Goal: Task Accomplishment & Management: Complete application form

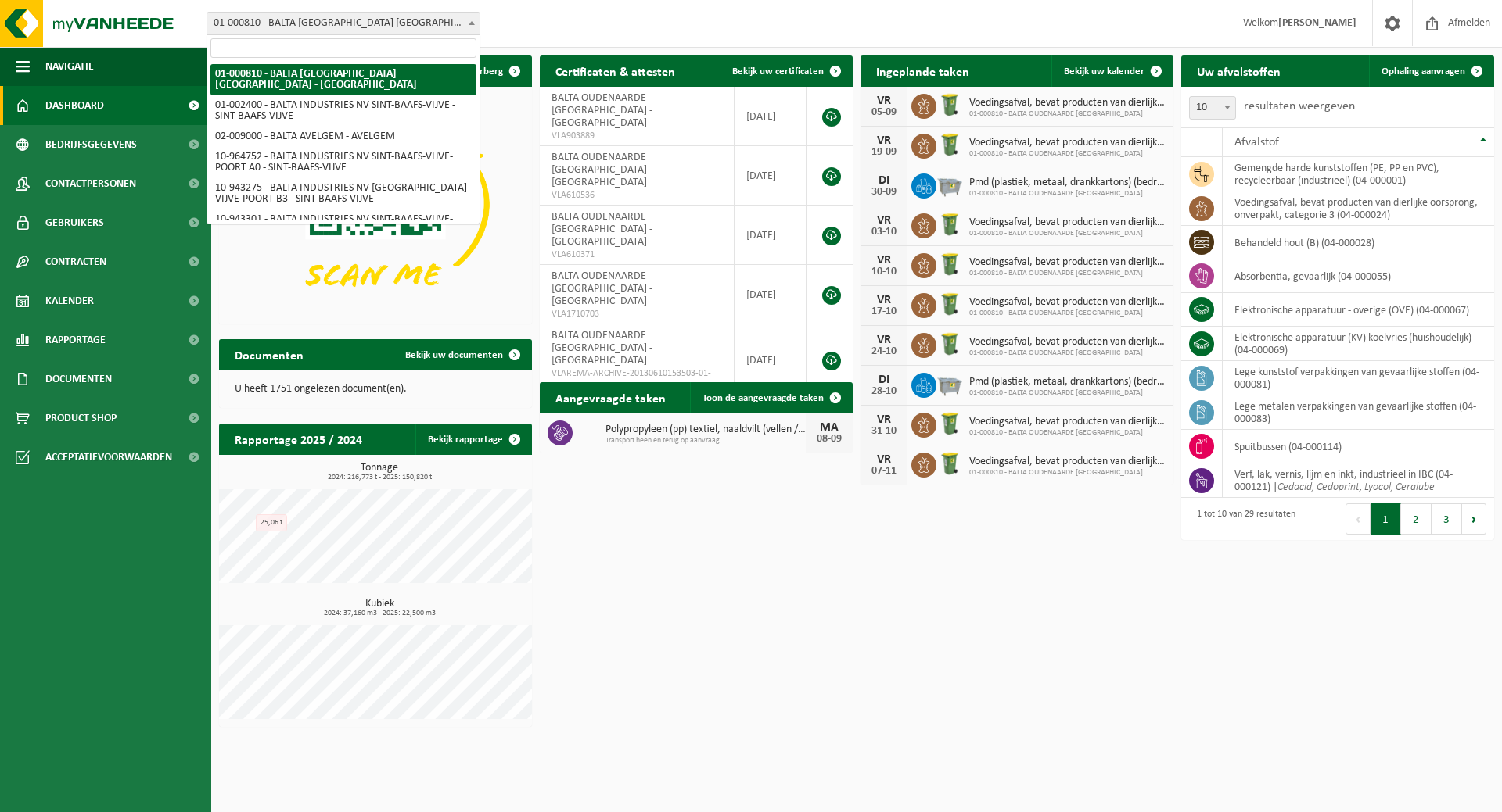
click at [434, 23] on span "01-000810 - BALTA [GEOGRAPHIC_DATA] [GEOGRAPHIC_DATA] - [GEOGRAPHIC_DATA]" at bounding box center [343, 23] width 272 height 22
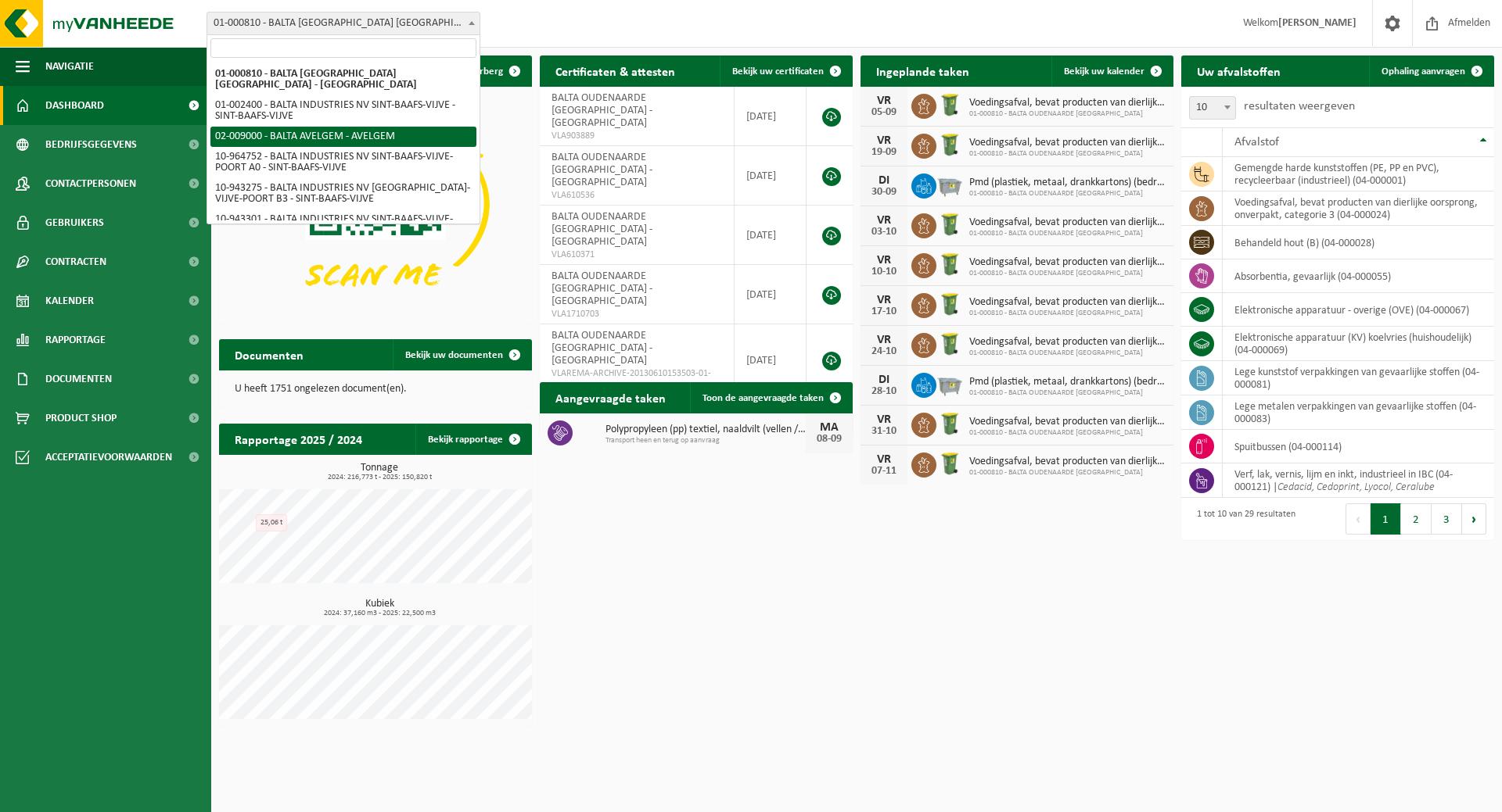
select select "151920"
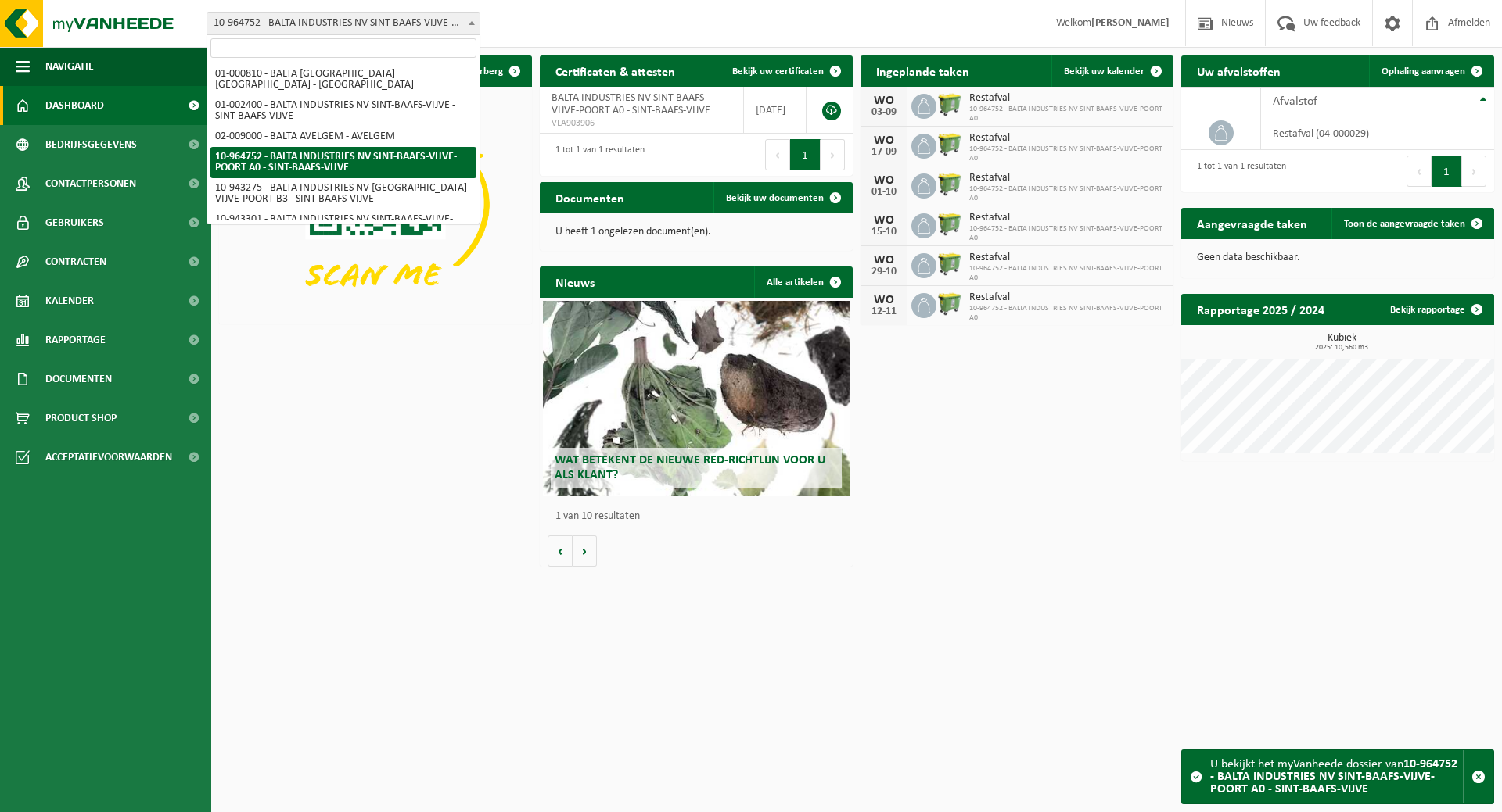
click at [438, 32] on span "10-964752 - BALTA INDUSTRIES NV SINT-BAAFS-VIJVE-POORT A0 - SINT-BAAFS-VIJVE" at bounding box center [343, 23] width 272 height 22
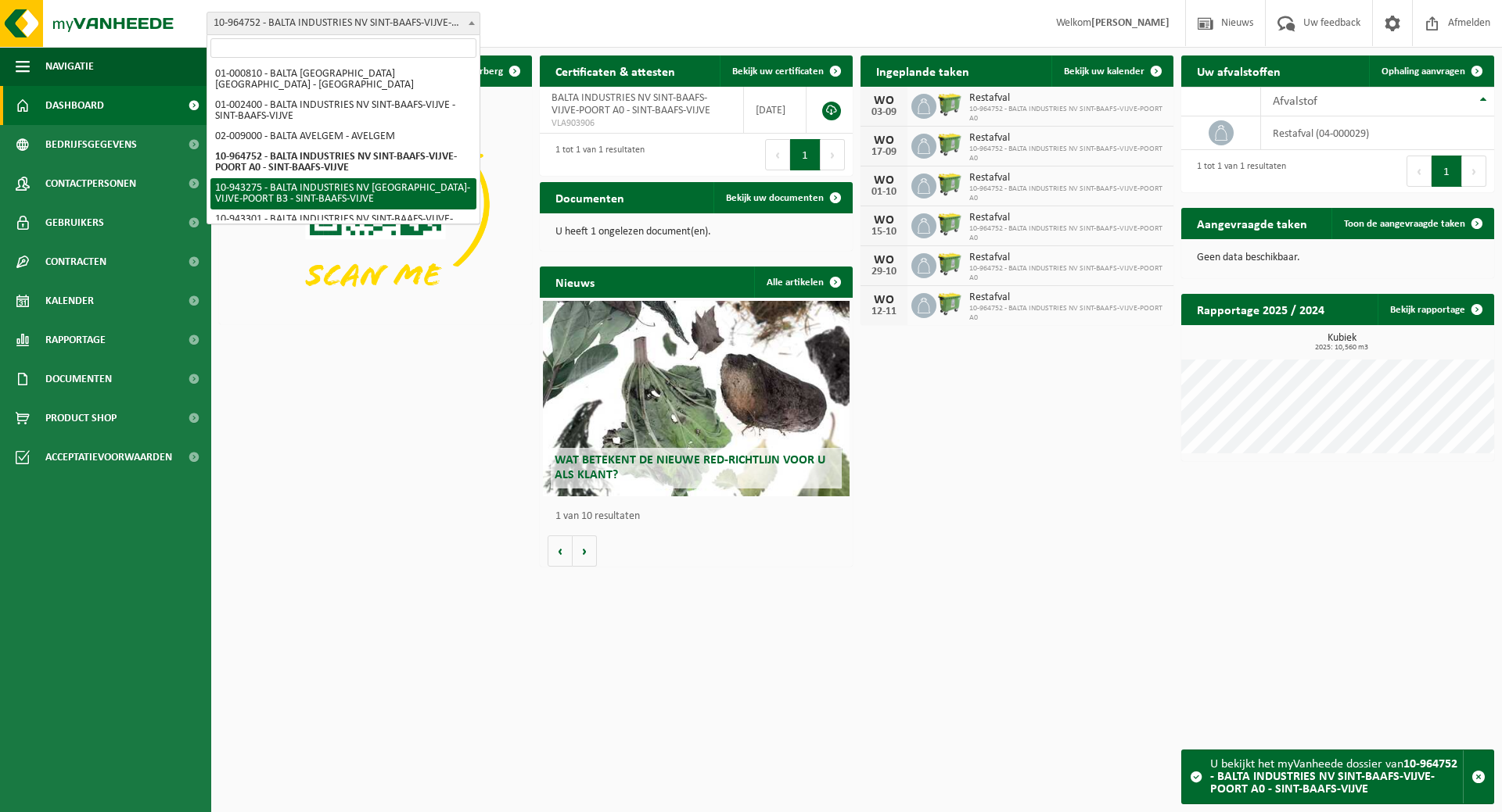
select select "140201"
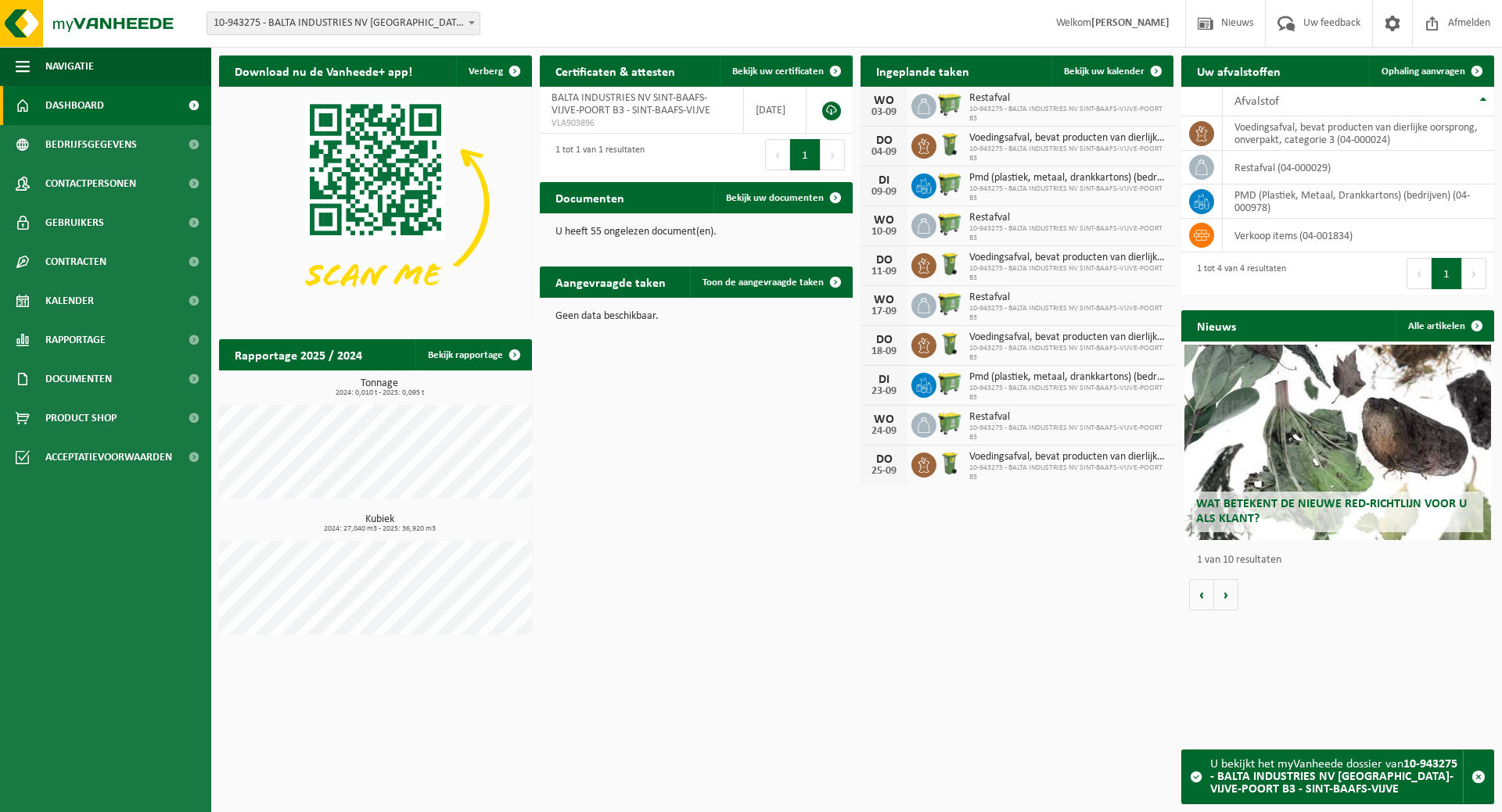
click at [336, 17] on span "10-943275 - BALTA INDUSTRIES NV [GEOGRAPHIC_DATA]-VIJVE-POORT B3 - SINT-BAAFS-V…" at bounding box center [343, 23] width 272 height 22
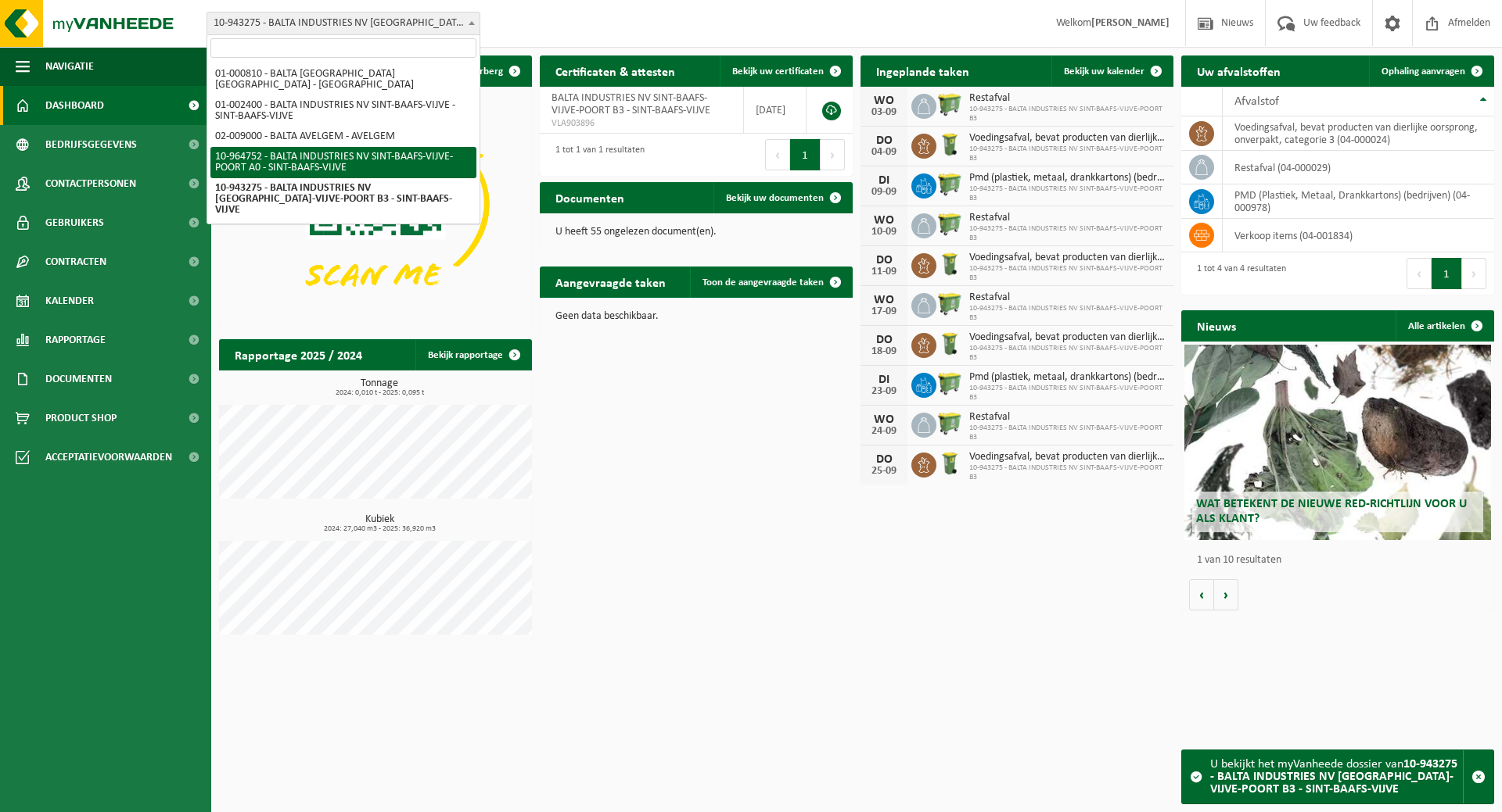
scroll to position [61, 0]
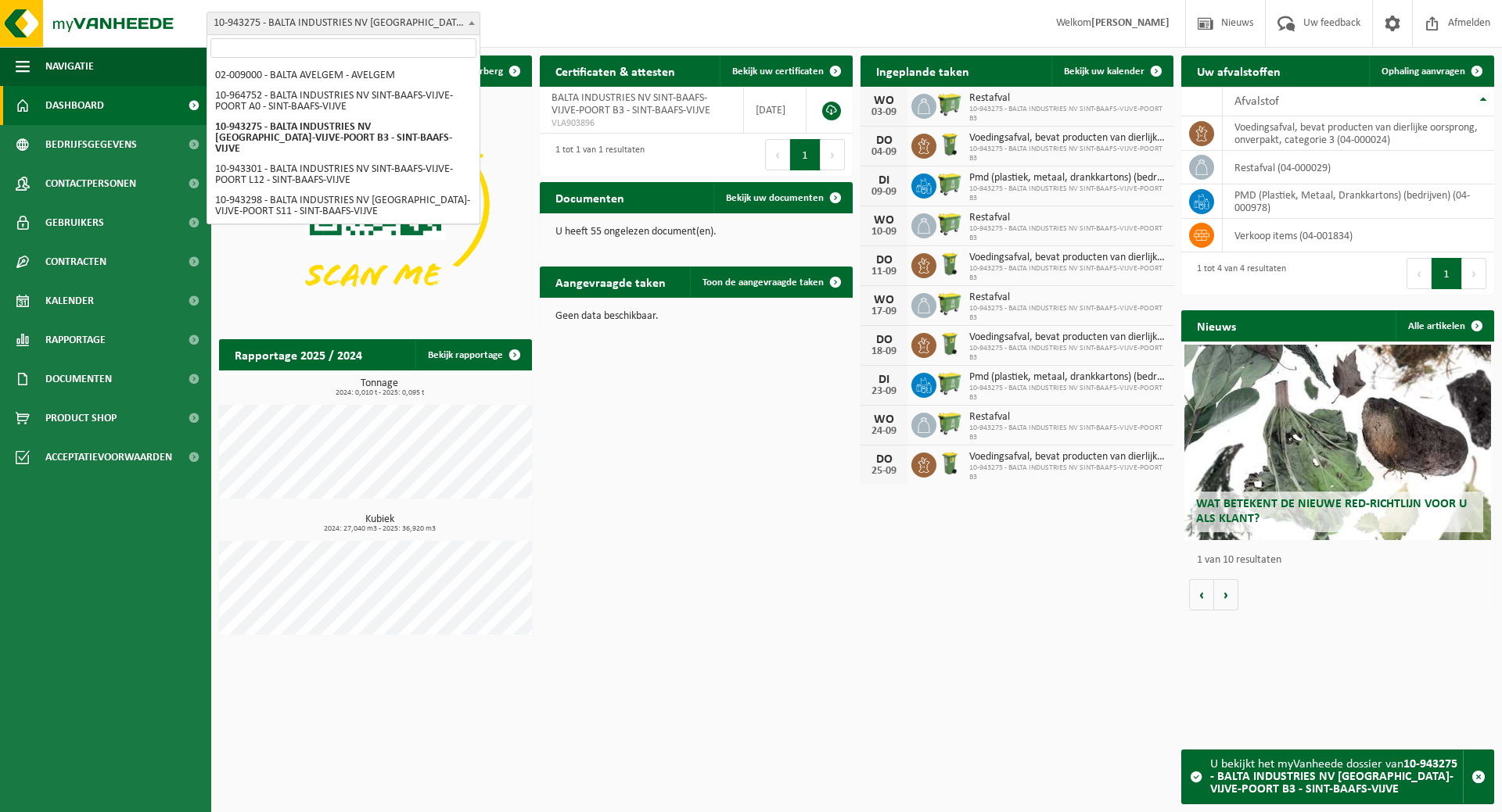
select select "1540"
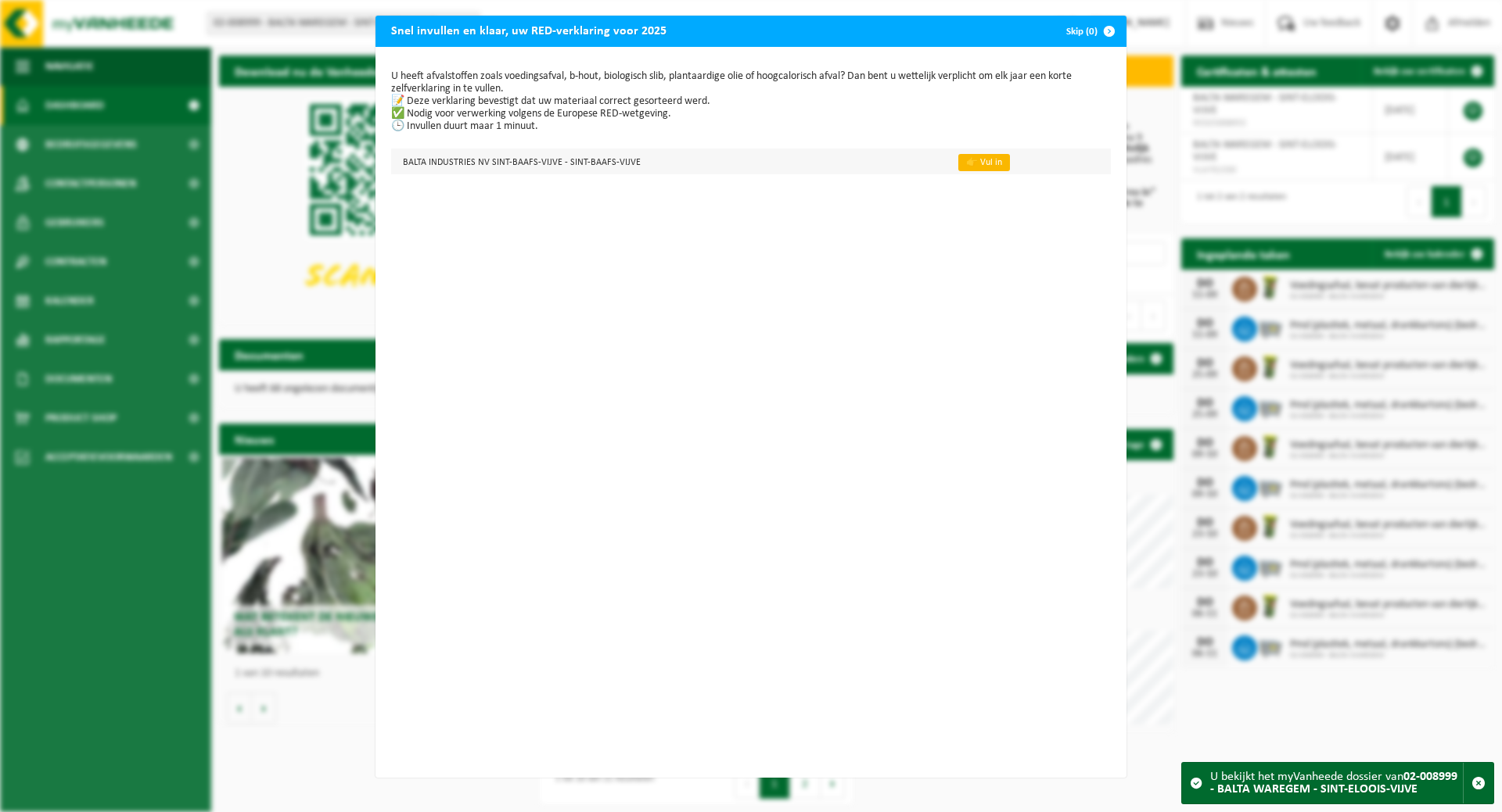
click at [971, 157] on link "👉 Vul in" at bounding box center [984, 163] width 52 height 18
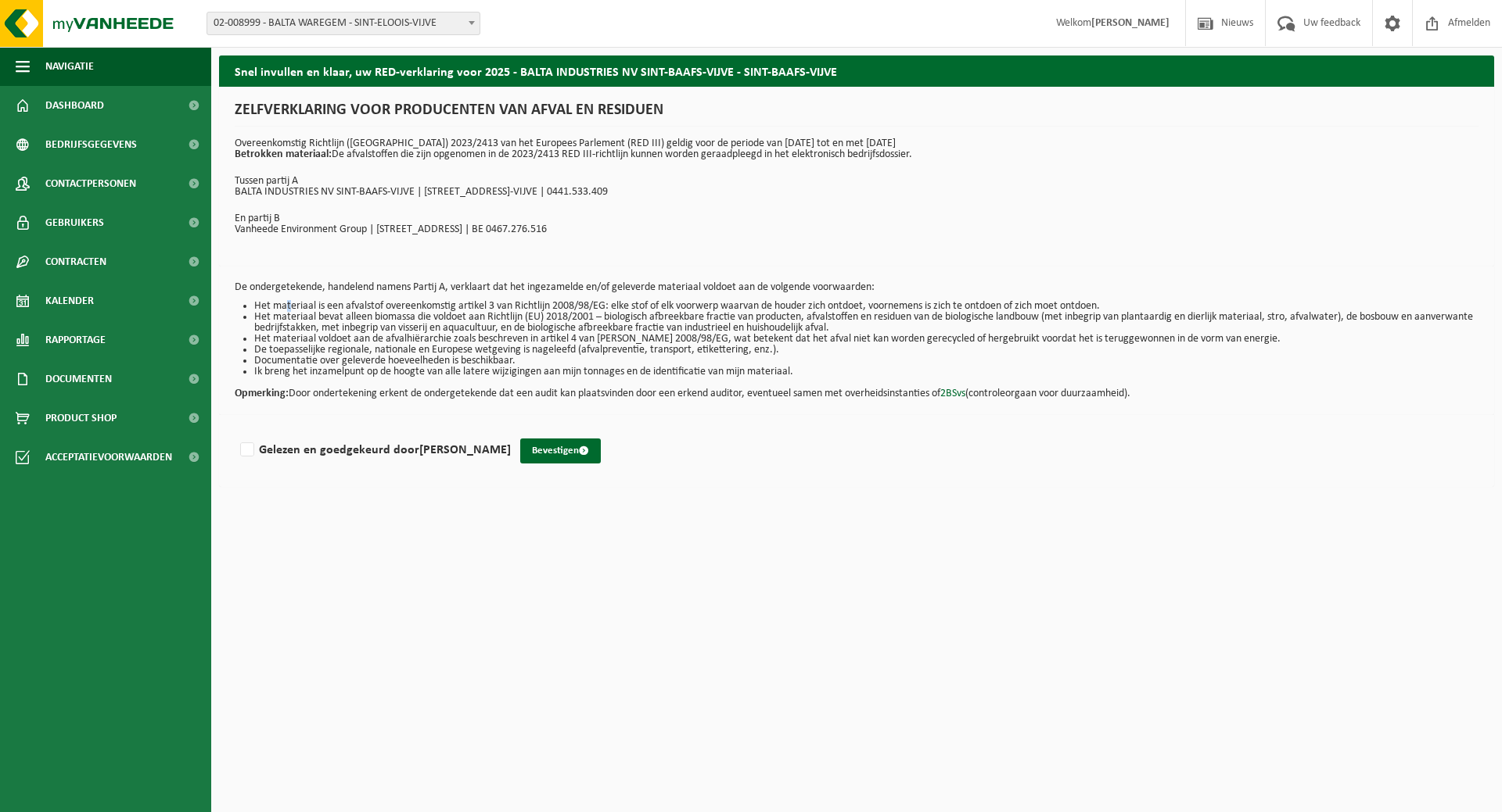
click at [286, 304] on li "Het materiaal is een afvalstof overeenkomstig artikel 3 van Richtlijn 2008/98/E…" at bounding box center [867, 307] width 1225 height 11
click at [305, 328] on li "Het materiaal bevat alleen biomassa die voldoet aan Richtlijn (EU) 2018/2001 – …" at bounding box center [867, 323] width 1225 height 22
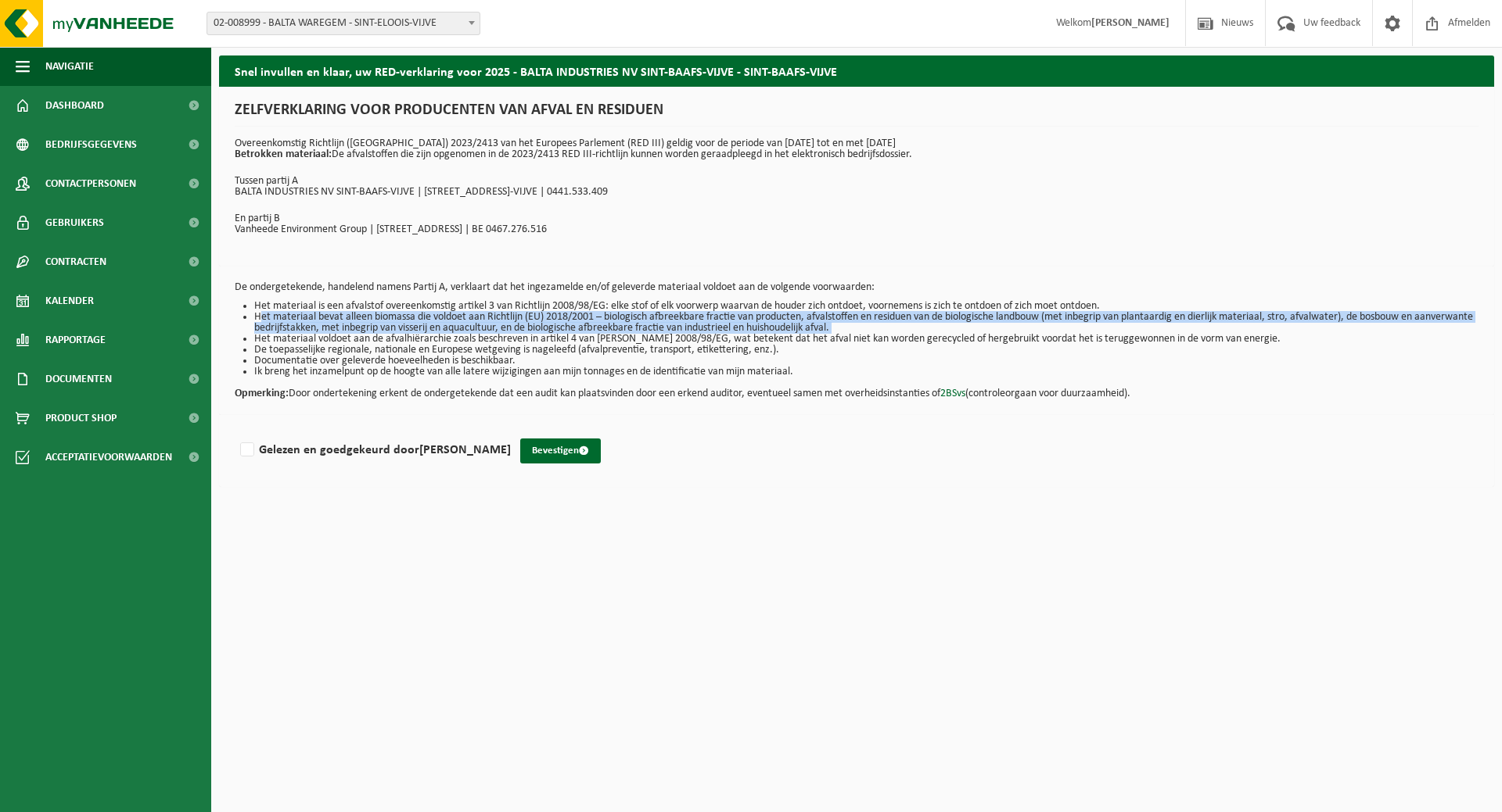
click at [305, 328] on li "Het materiaal bevat alleen biomassa die voldoet aan Richtlijn (EU) 2018/2001 – …" at bounding box center [867, 323] width 1225 height 22
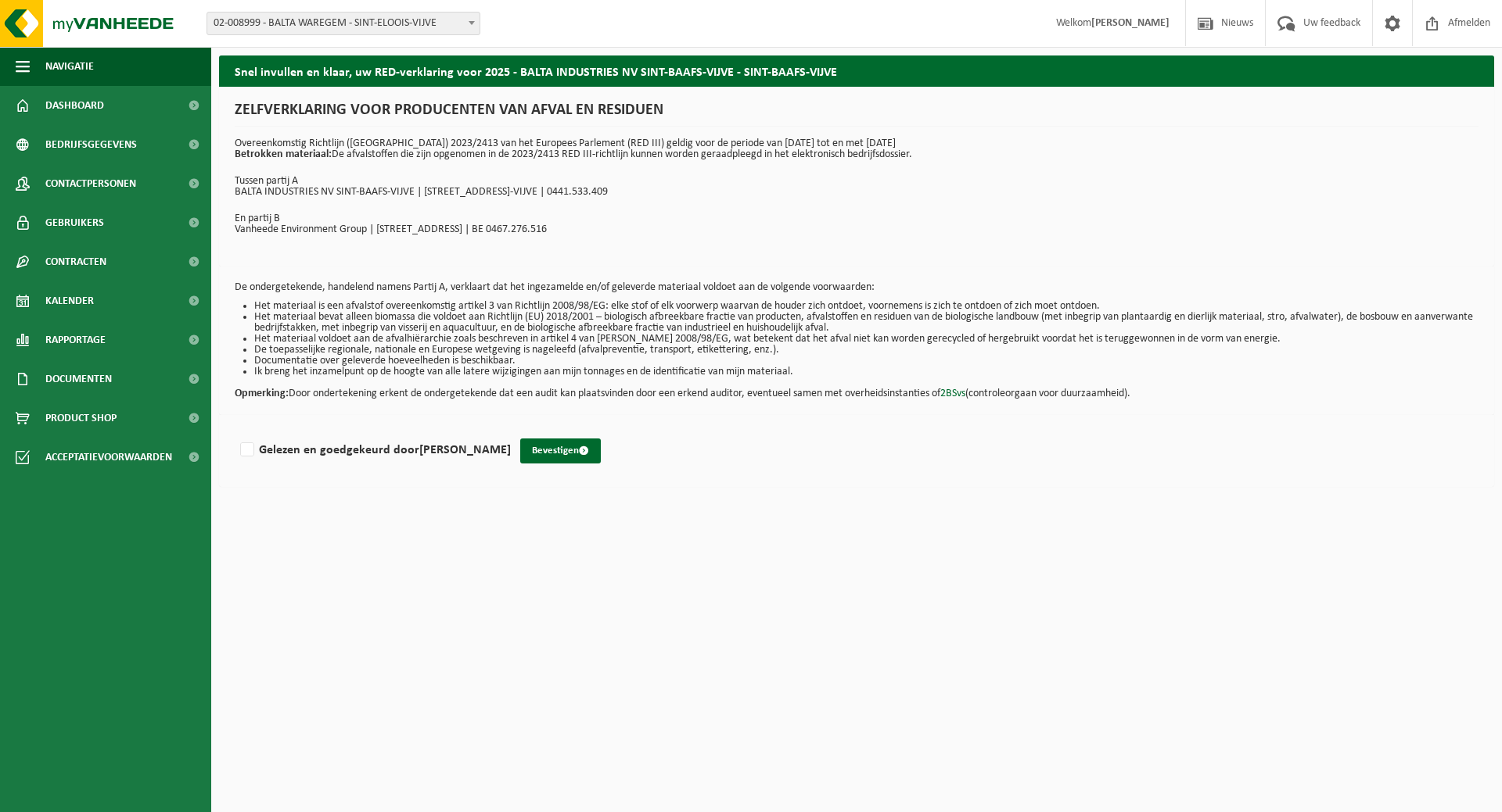
click at [319, 342] on li "Het materiaal voldoet aan de afvalhiërarchie zoals beschreven in artikel 4 van …" at bounding box center [867, 339] width 1225 height 11
click at [342, 352] on li "De toepasselijke regionale, nationale en Europese wetgeving is nageleefd (afval…" at bounding box center [867, 351] width 1225 height 11
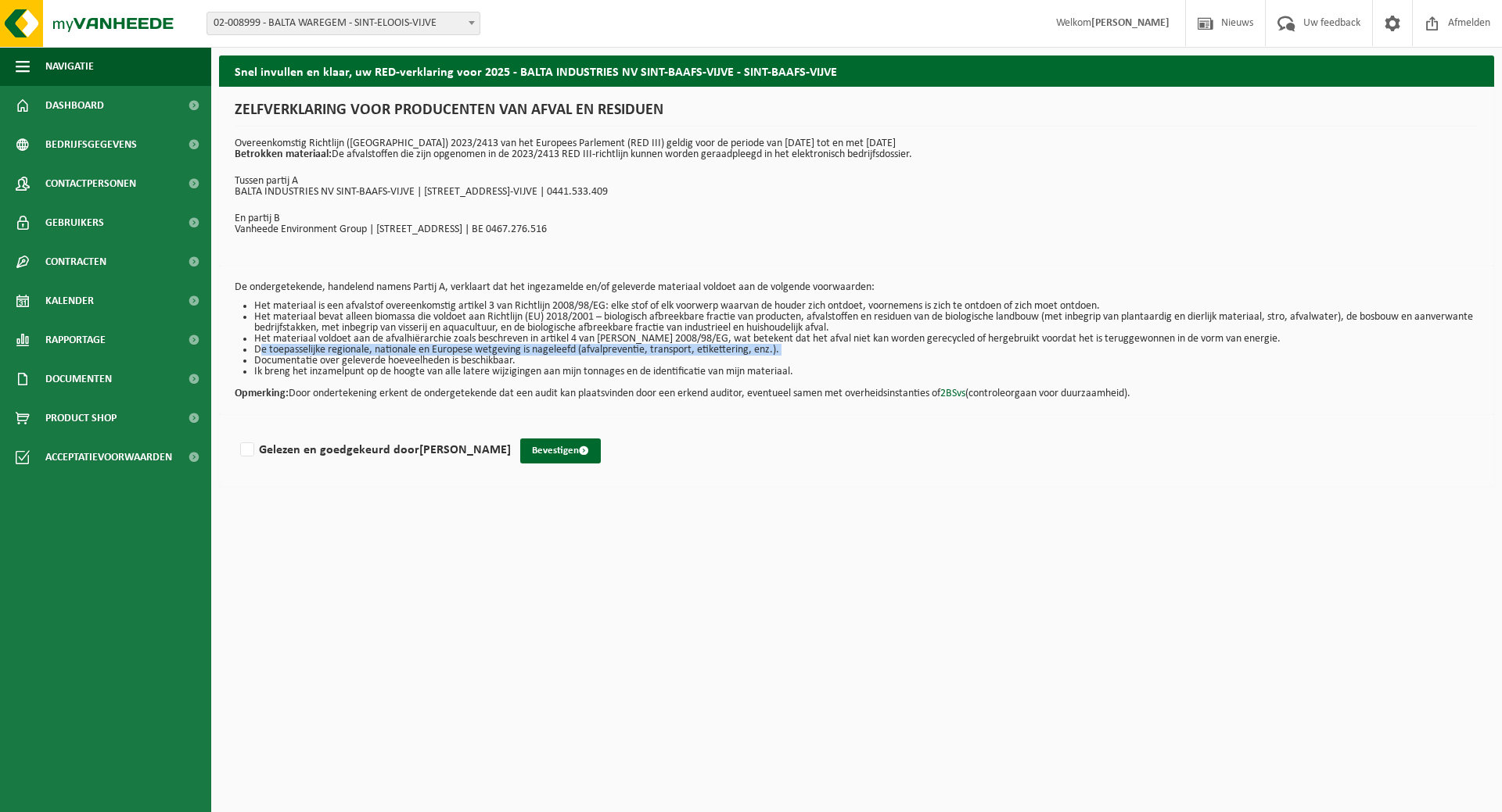
click at [342, 352] on li "De toepasselijke regionale, nationale en Europese wetgeving is nageleefd (afval…" at bounding box center [867, 351] width 1225 height 11
click at [338, 359] on li "Documentatie over geleverde hoeveelheden is beschikbaar." at bounding box center [867, 361] width 1225 height 11
click at [248, 448] on label "Gelezen en goedgekeurd door Koen Windels" at bounding box center [373, 449] width 273 height 23
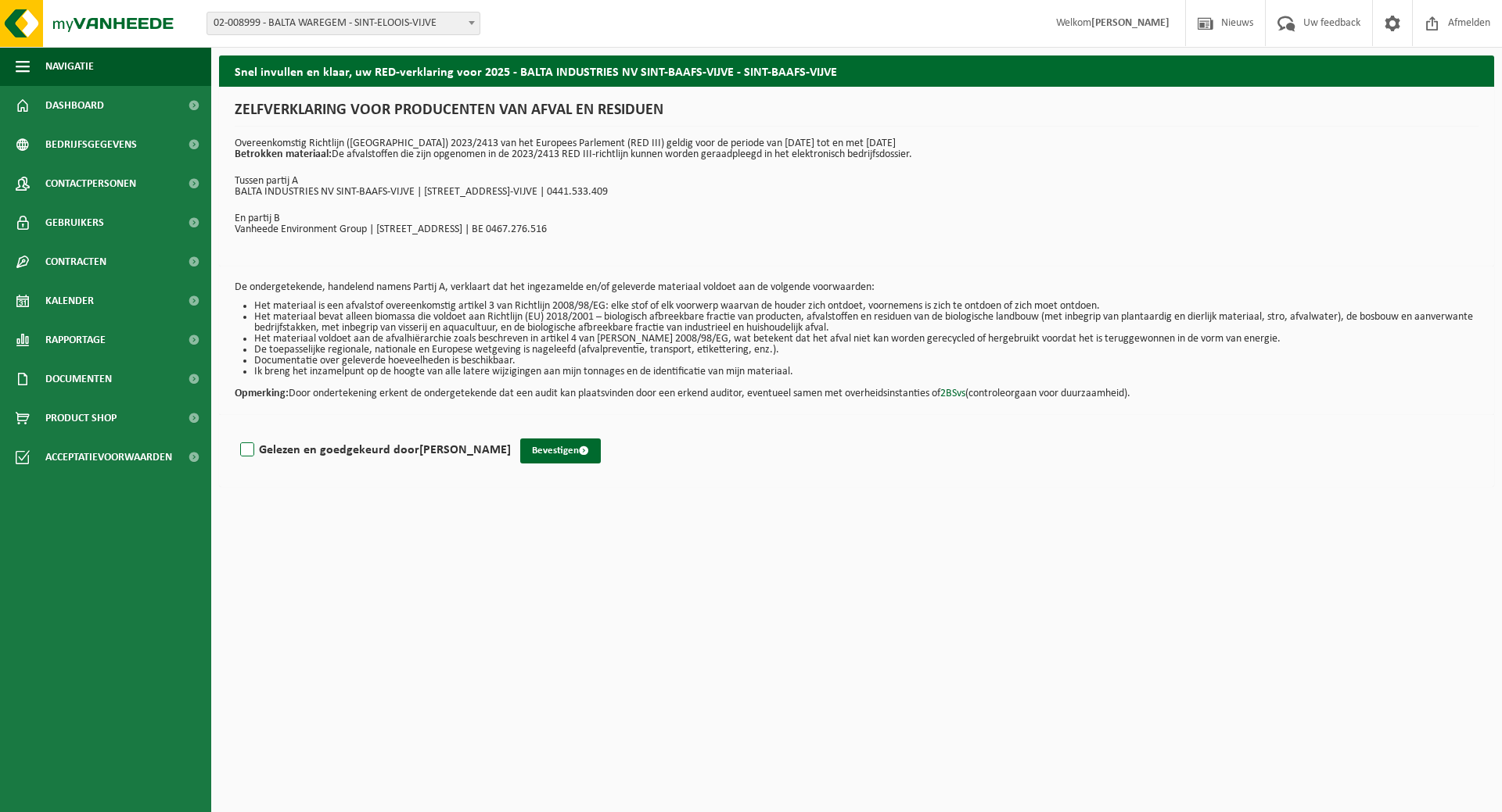
click at [511, 431] on input "Gelezen en goedgekeurd door Koen Windels" at bounding box center [511, 430] width 1 height 1
checkbox input "true"
click at [541, 444] on button "Bevestigen" at bounding box center [560, 450] width 81 height 25
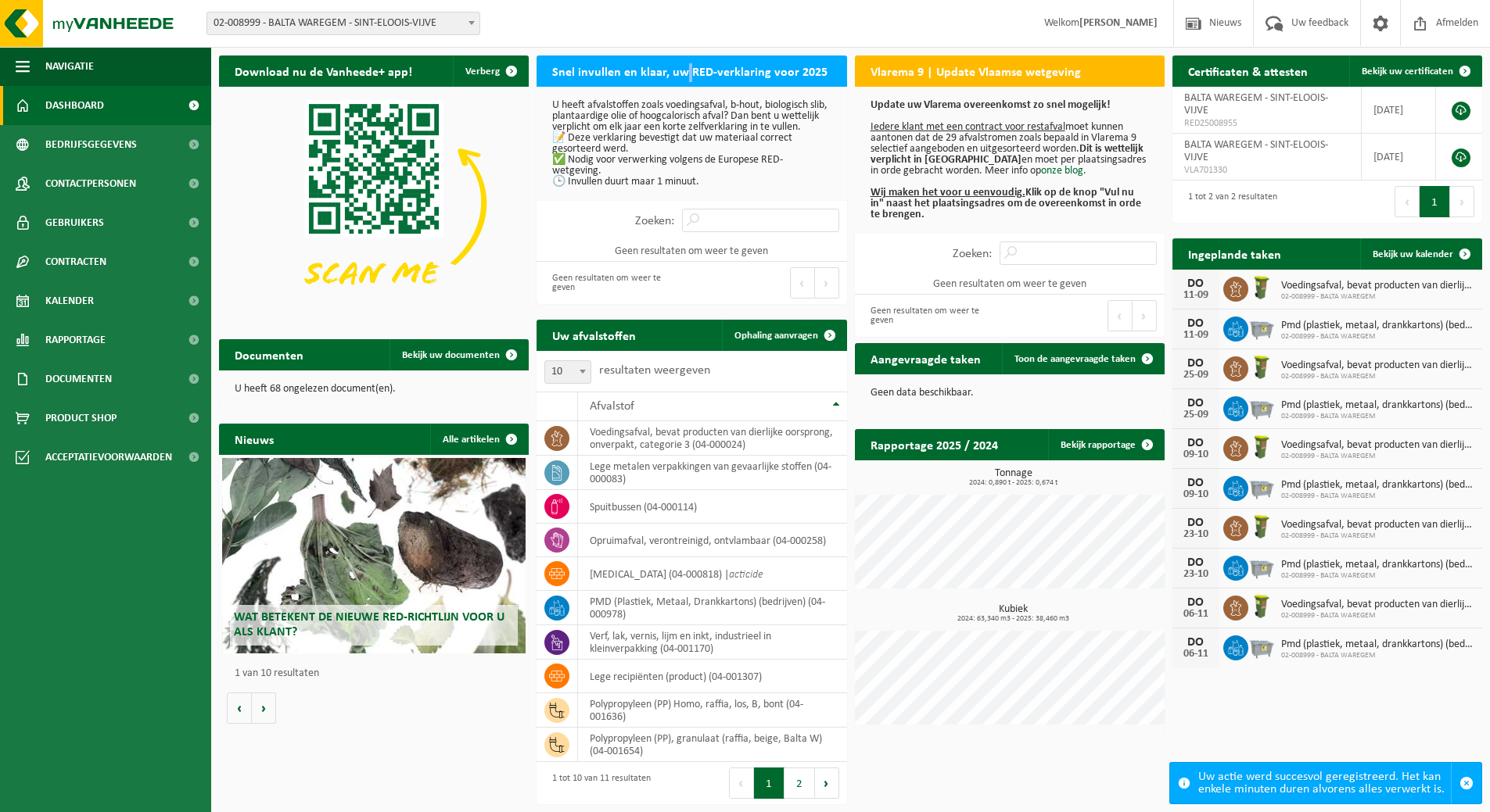
click at [686, 73] on h2 "Snel invullen en klaar, uw RED-verklaring voor 2025" at bounding box center [690, 71] width 307 height 30
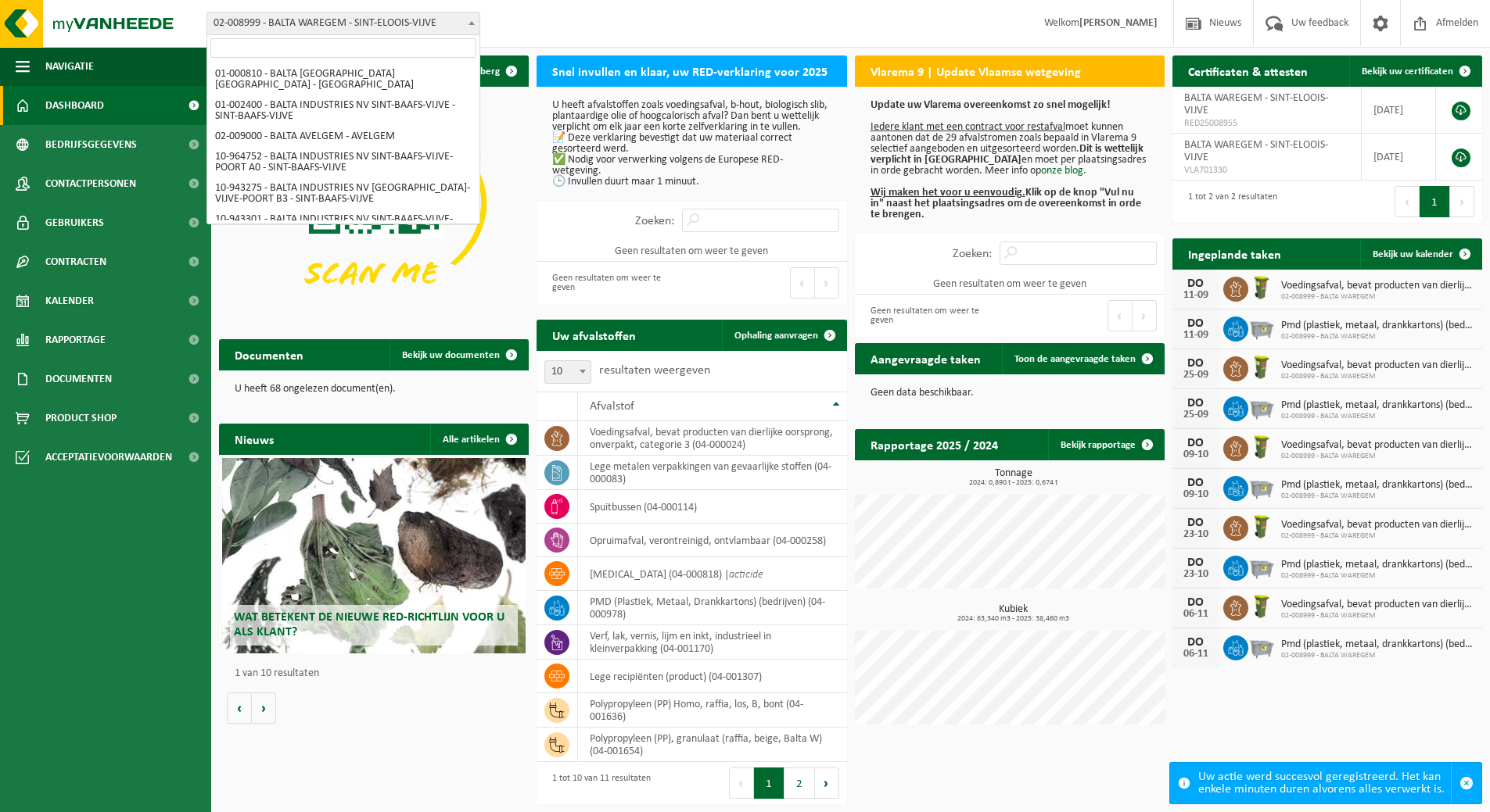
click at [385, 27] on span "02-008999 - BALTA WAREGEM - SINT-ELOOIS-VIJVE" at bounding box center [343, 23] width 272 height 22
select select "151920"
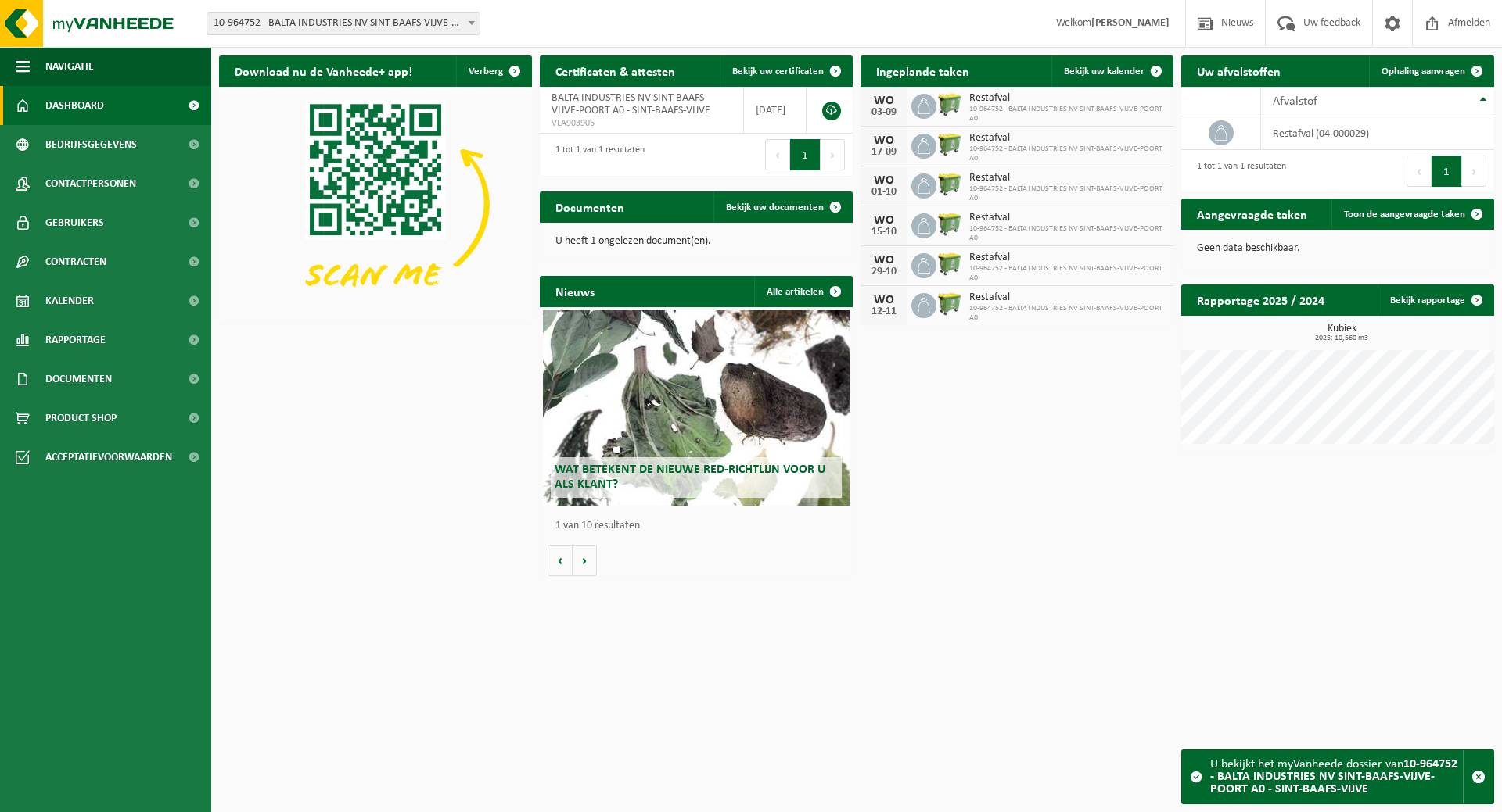
click at [379, 29] on span "10-964752 - BALTA INDUSTRIES NV SINT-BAAFS-VIJVE-POORT A0 - SINT-BAAFS-VIJVE" at bounding box center [343, 23] width 272 height 22
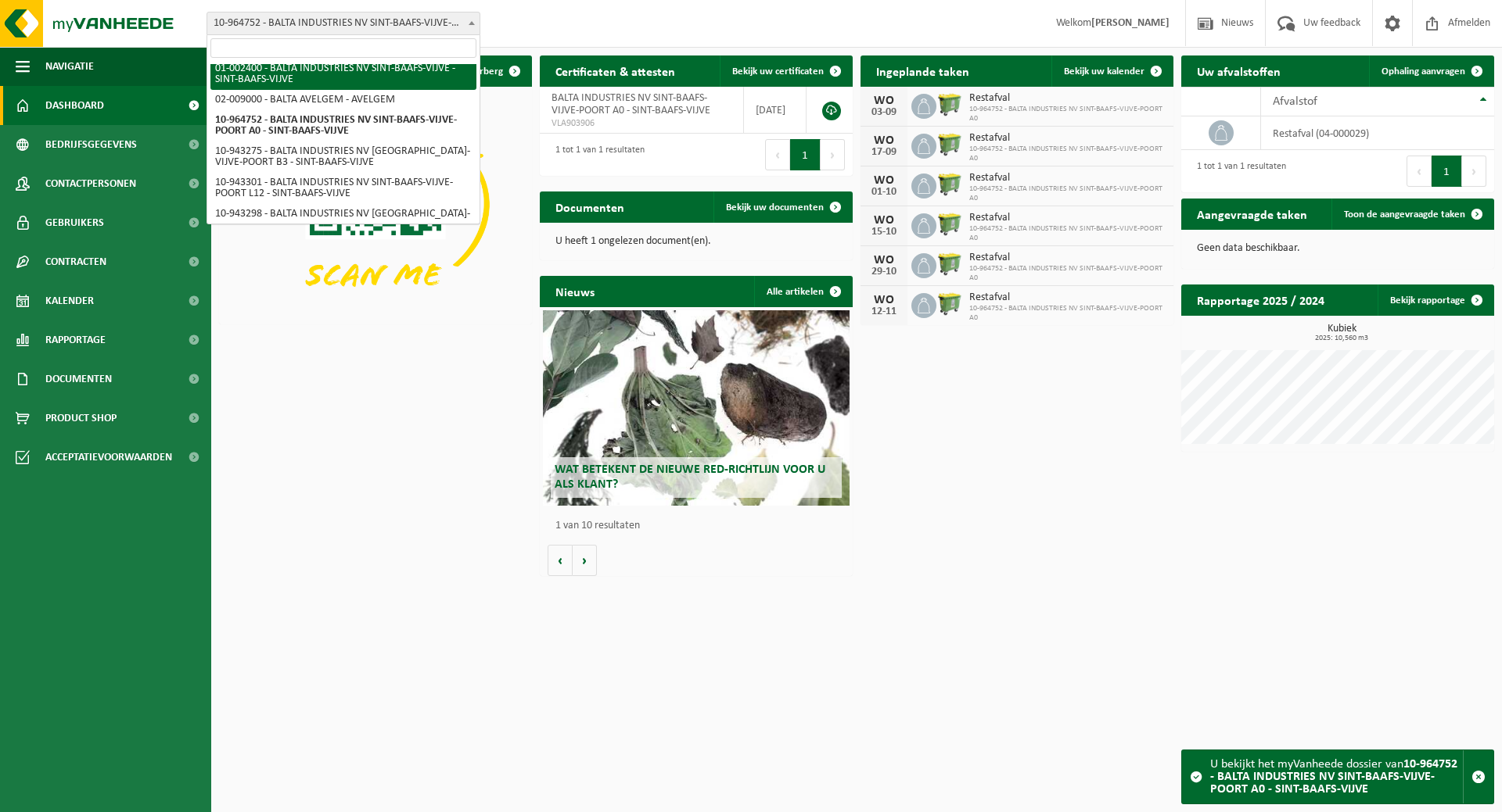
scroll to position [61, 0]
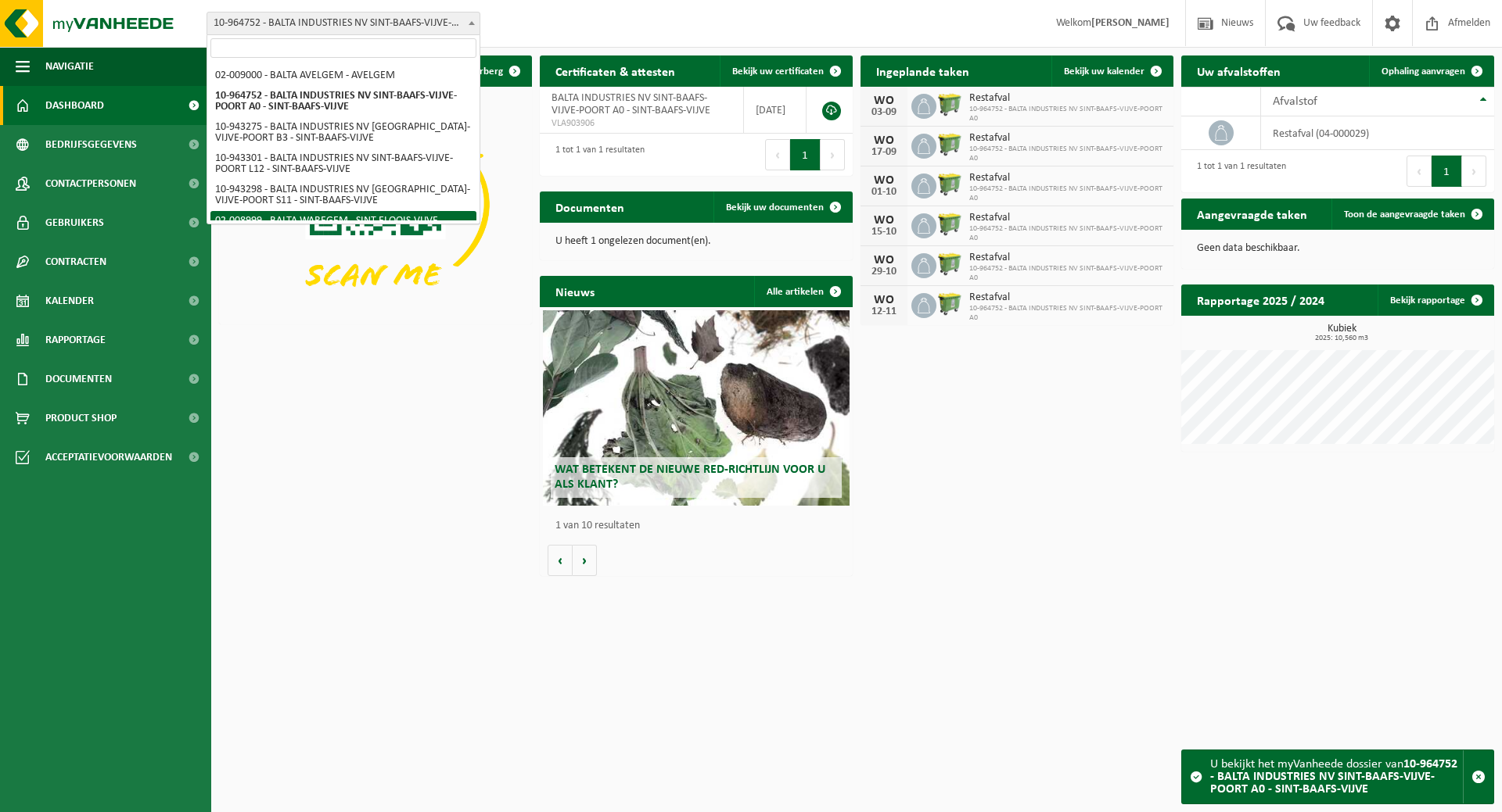
select select "1540"
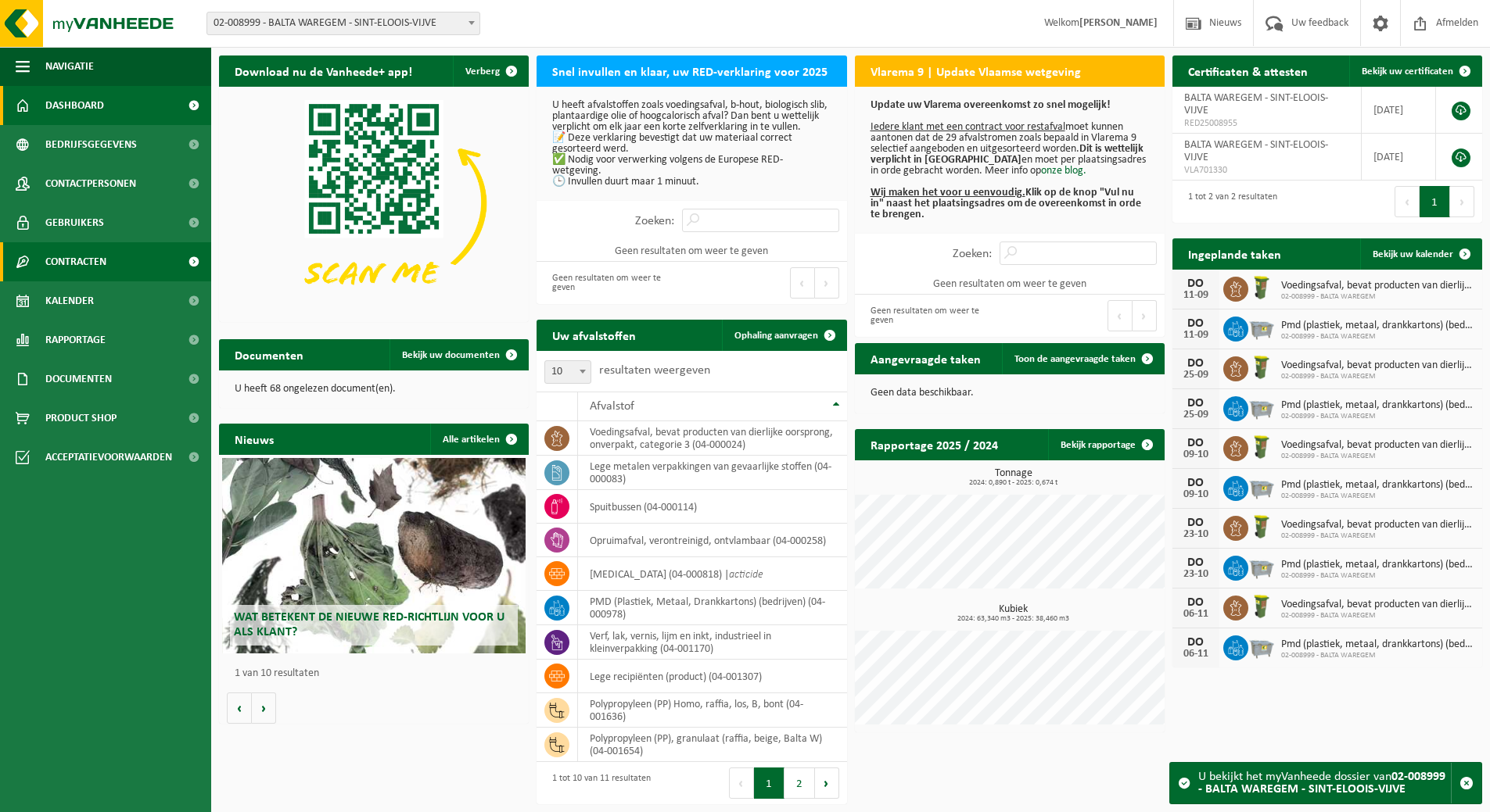
click at [106, 251] on span "Contracten" at bounding box center [76, 261] width 61 height 39
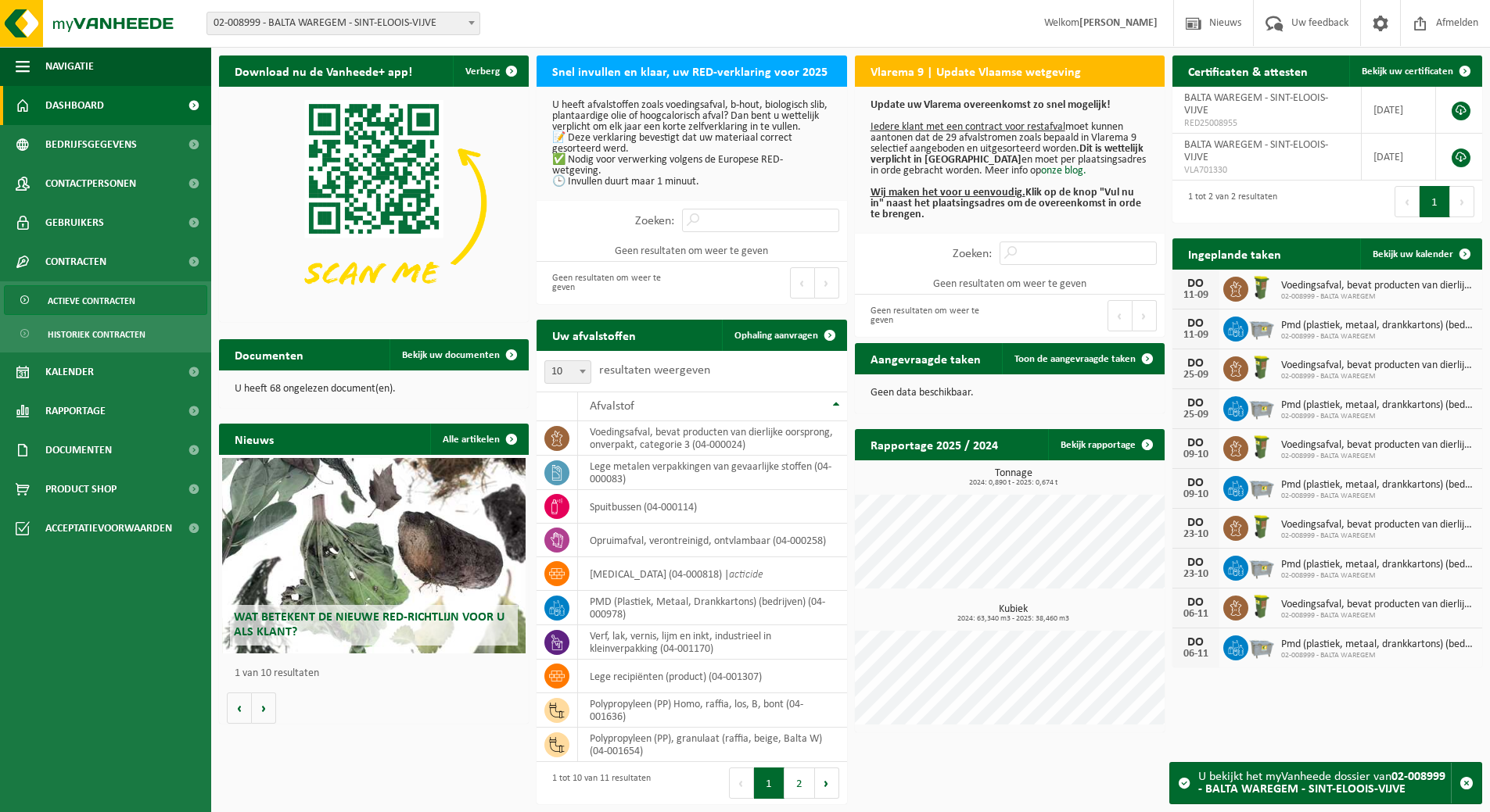
click at [129, 293] on span "Actieve contracten" at bounding box center [92, 300] width 88 height 29
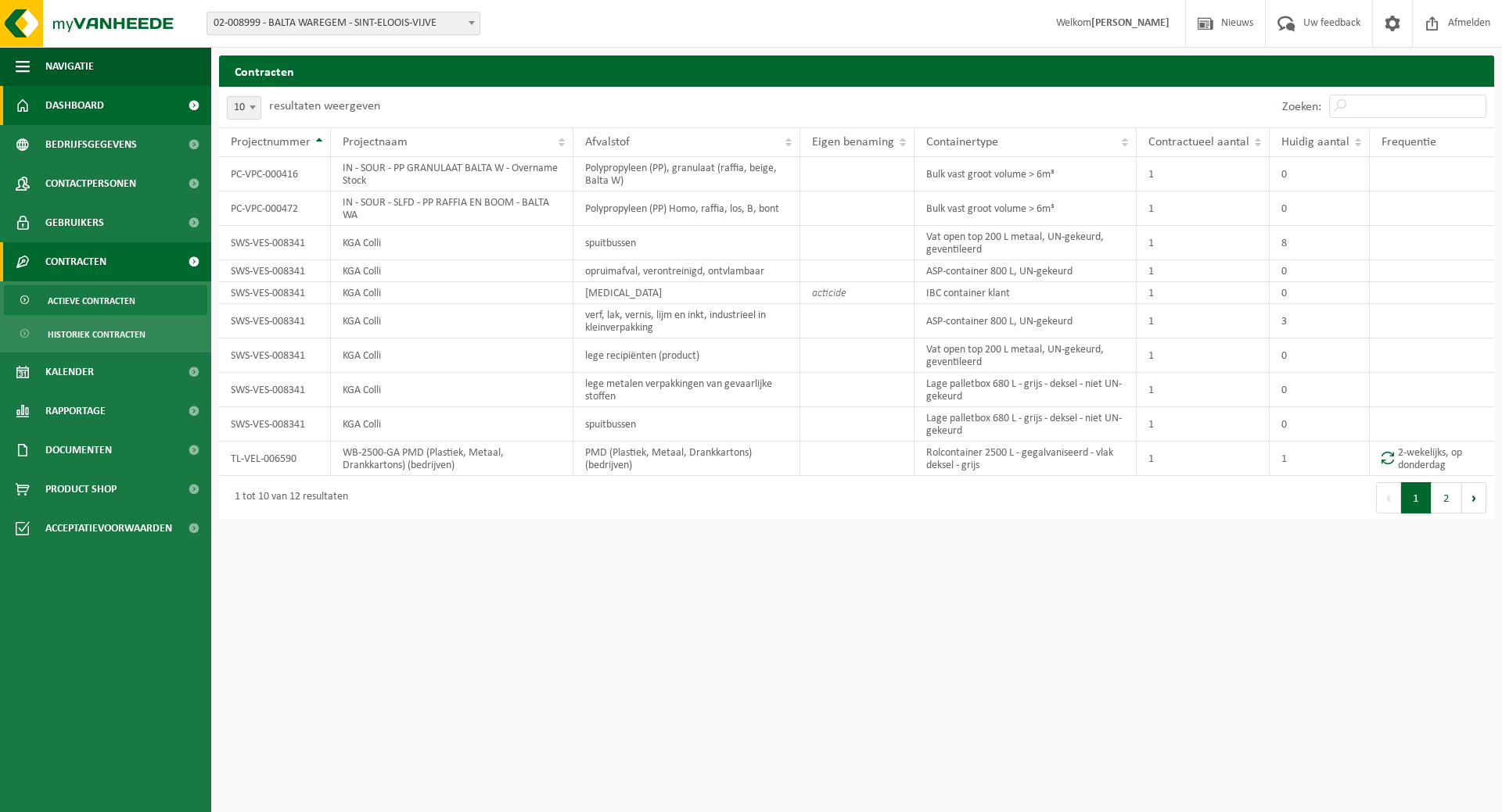
click at [104, 108] on span "Dashboard" at bounding box center [75, 105] width 59 height 39
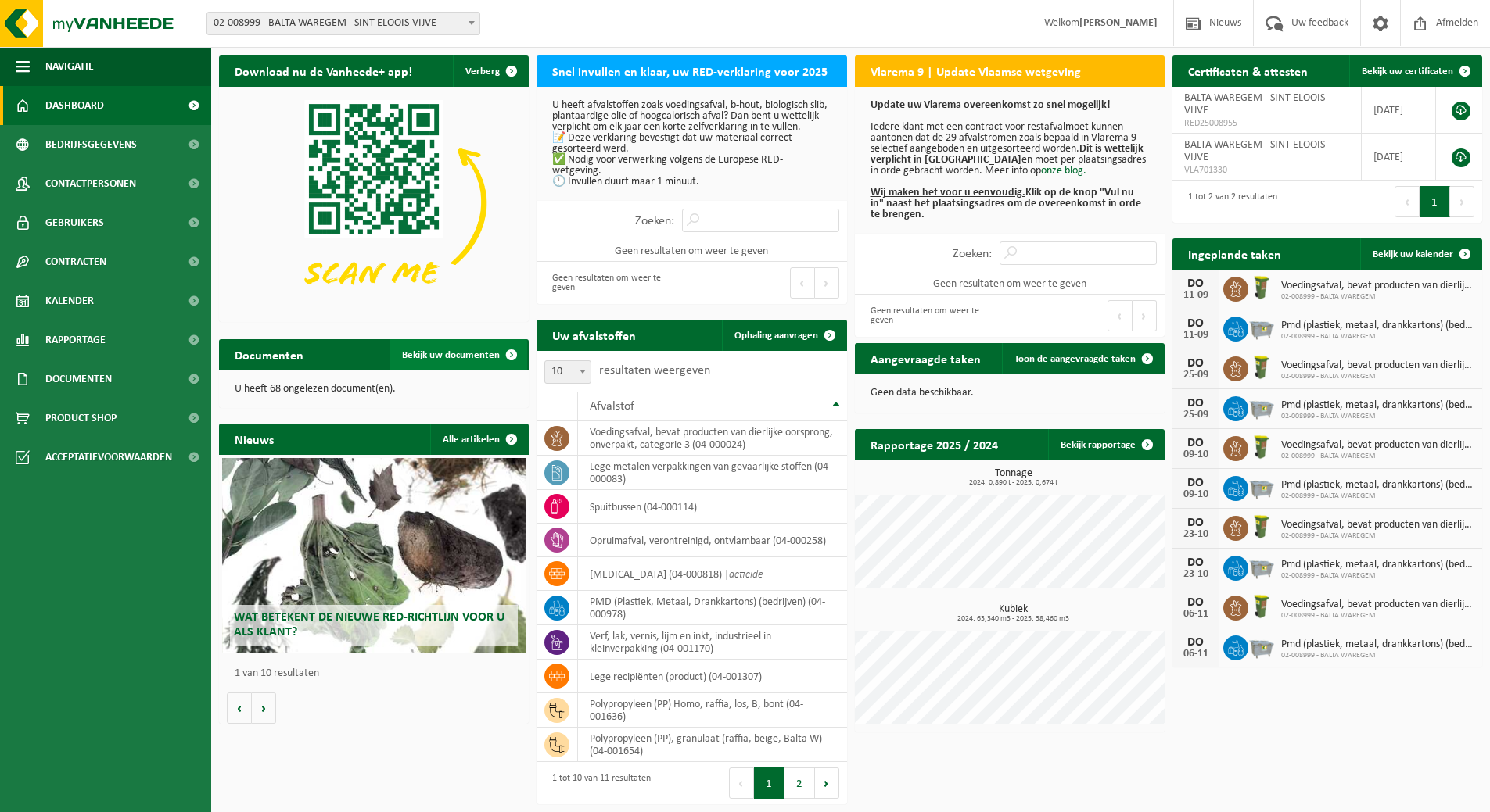
click at [411, 349] on link "Bekijk uw documenten" at bounding box center [458, 355] width 138 height 31
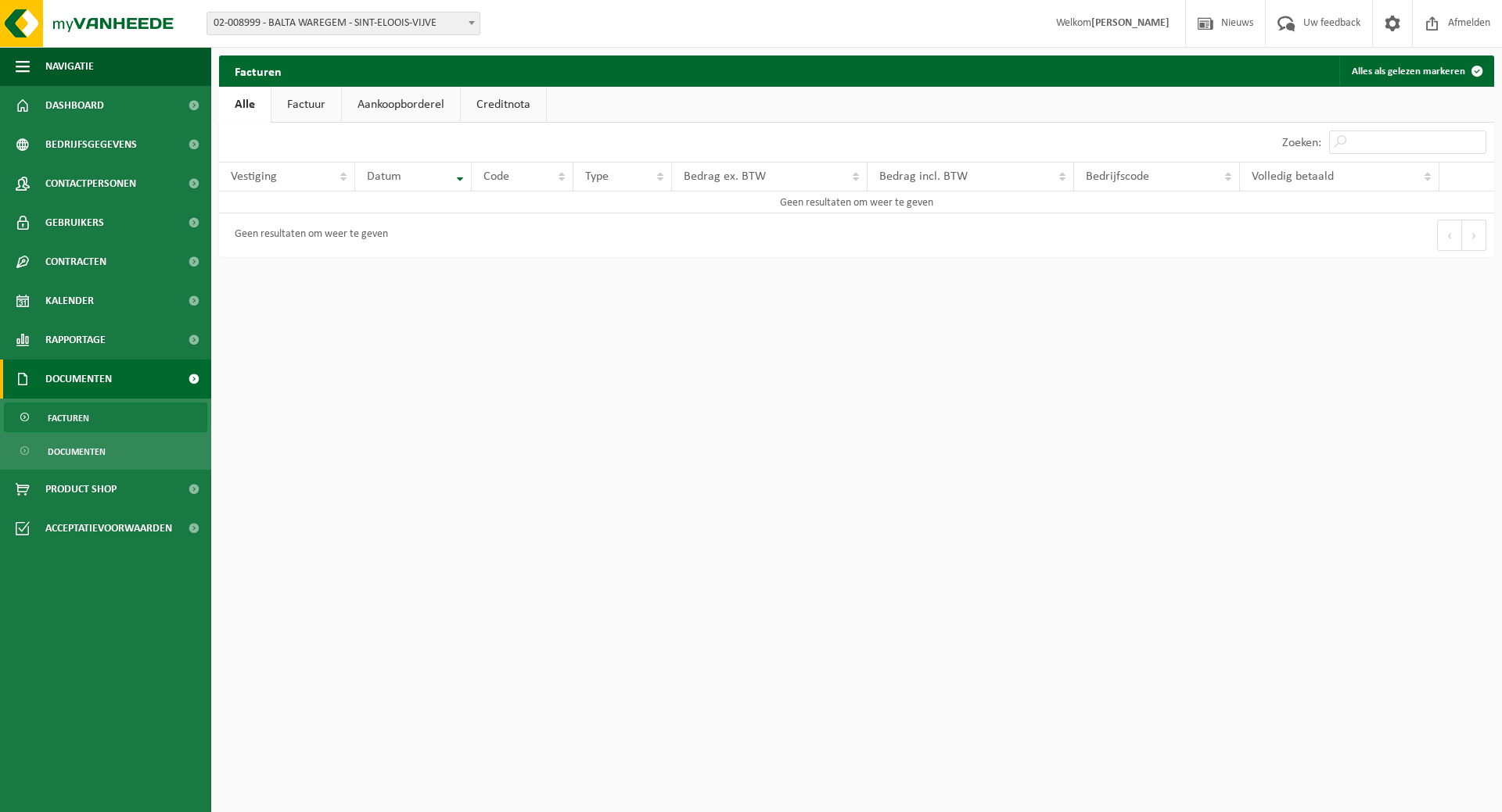
click at [431, 104] on link "Aankoopborderel" at bounding box center [401, 104] width 118 height 36
click at [317, 108] on link "Factuur" at bounding box center [305, 104] width 69 height 36
click at [124, 450] on link "Documenten" at bounding box center [105, 451] width 203 height 29
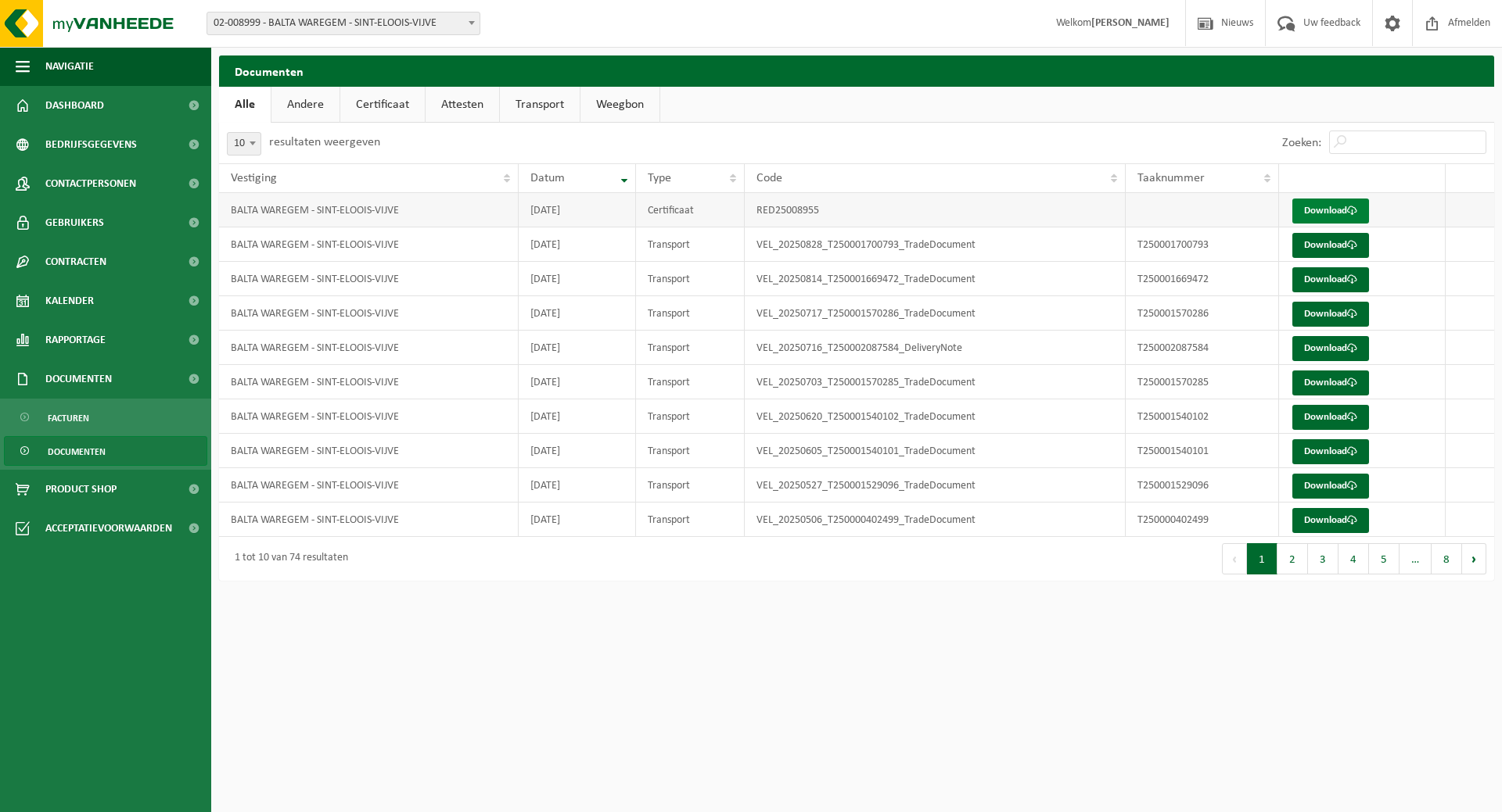
click at [1343, 206] on link "Download" at bounding box center [1331, 210] width 77 height 25
drag, startPoint x: 248, startPoint y: 37, endPoint x: 258, endPoint y: 35, distance: 10.2
click at [258, 35] on div "Vestiging: 01-000810 - BALTA OUDENAARDE NV - OUDENAARDE 01-002400 - BALTA INDUS…" at bounding box center [751, 24] width 1502 height 48
click at [265, 10] on div "Vestiging: 01-000810 - BALTA OUDENAARDE NV - OUDENAARDE 01-002400 - BALTA INDUS…" at bounding box center [751, 24] width 1502 height 48
click at [295, 27] on span "02-008999 - BALTA WAREGEM - SINT-ELOOIS-VIJVE" at bounding box center [343, 23] width 272 height 22
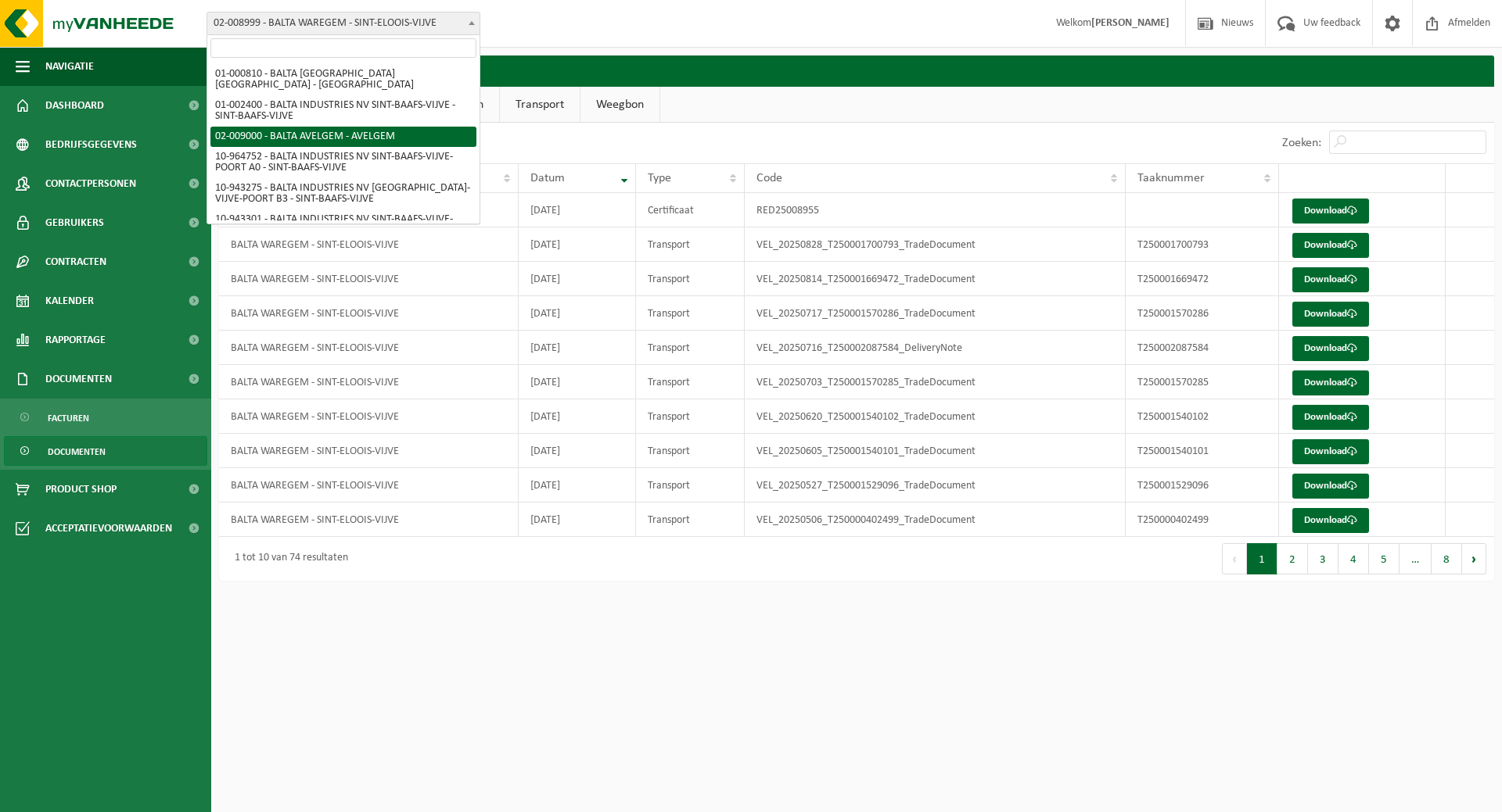
select select "1541"
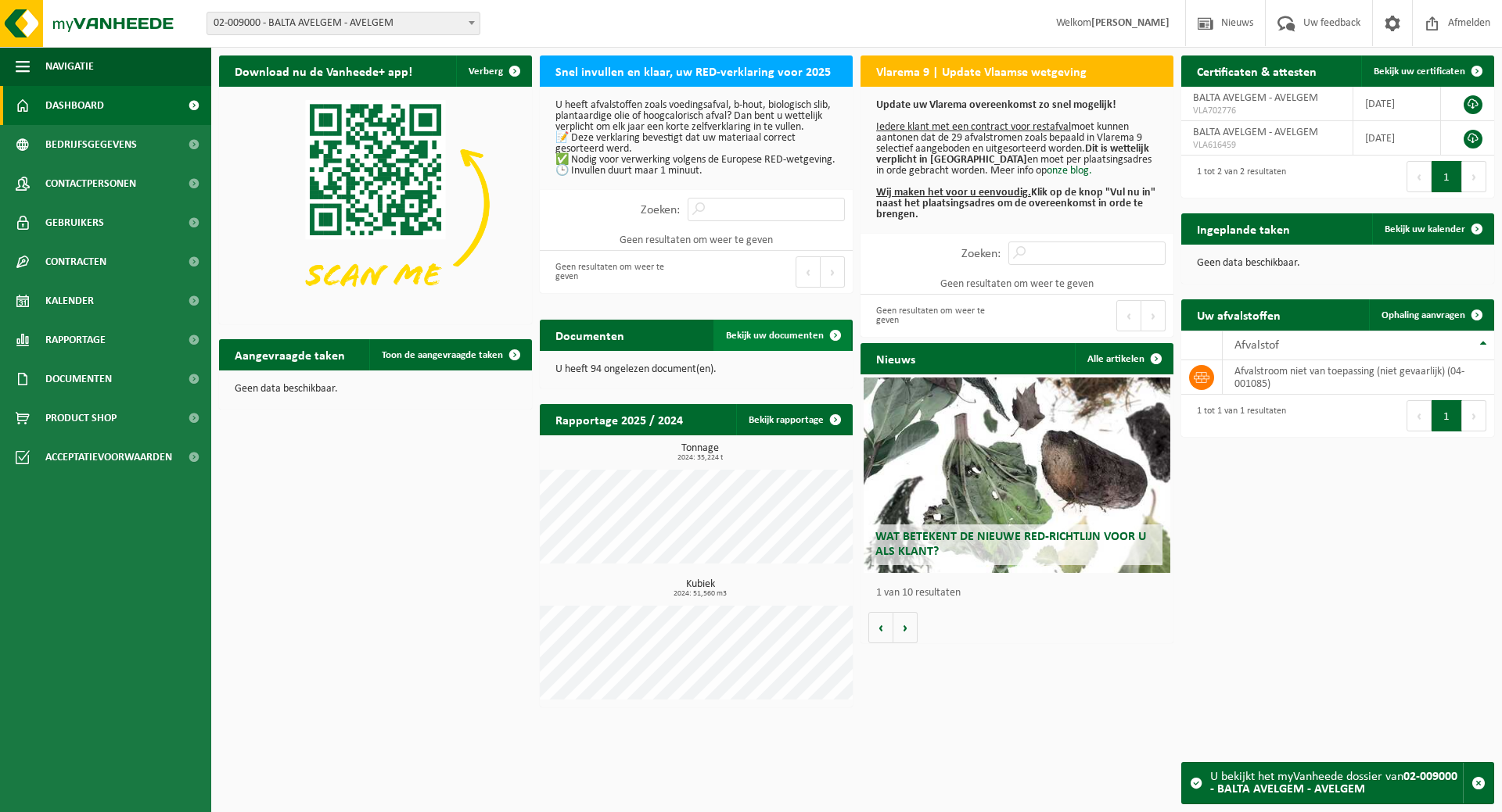
click at [781, 328] on link "Bekijk uw documenten" at bounding box center [782, 335] width 138 height 31
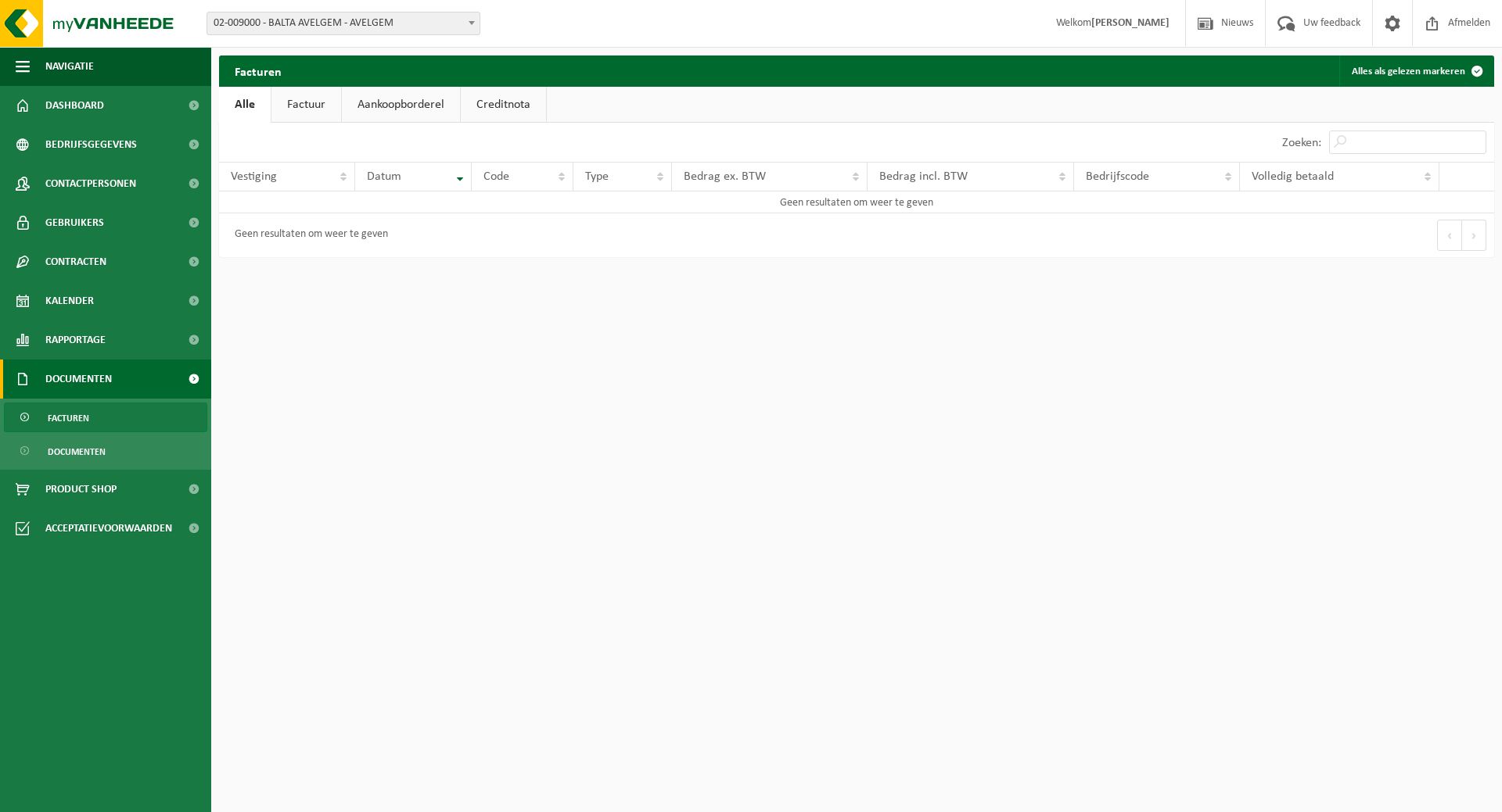
click at [426, 104] on link "Aankoopborderel" at bounding box center [401, 104] width 118 height 36
click at [292, 112] on link "Factuur" at bounding box center [305, 104] width 69 height 36
click at [316, 44] on div "Vestiging: 01-000810 - BALTA OUDENAARDE NV - OUDENAARDE 01-002400 - BALTA INDUS…" at bounding box center [751, 24] width 1502 height 48
click at [320, 17] on span "02-009000 - BALTA AVELGEM - AVELGEM" at bounding box center [343, 23] width 272 height 22
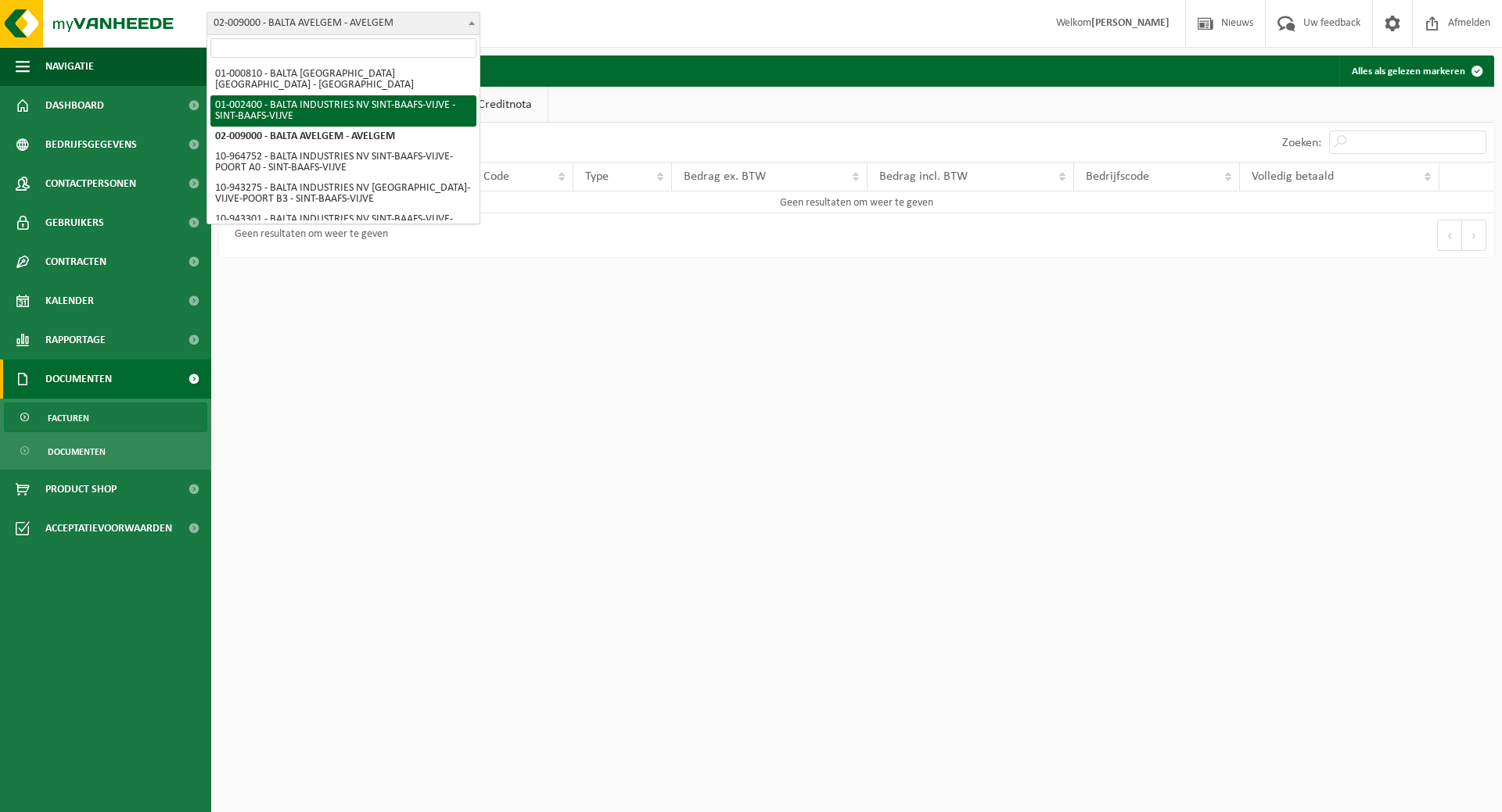
select select "153"
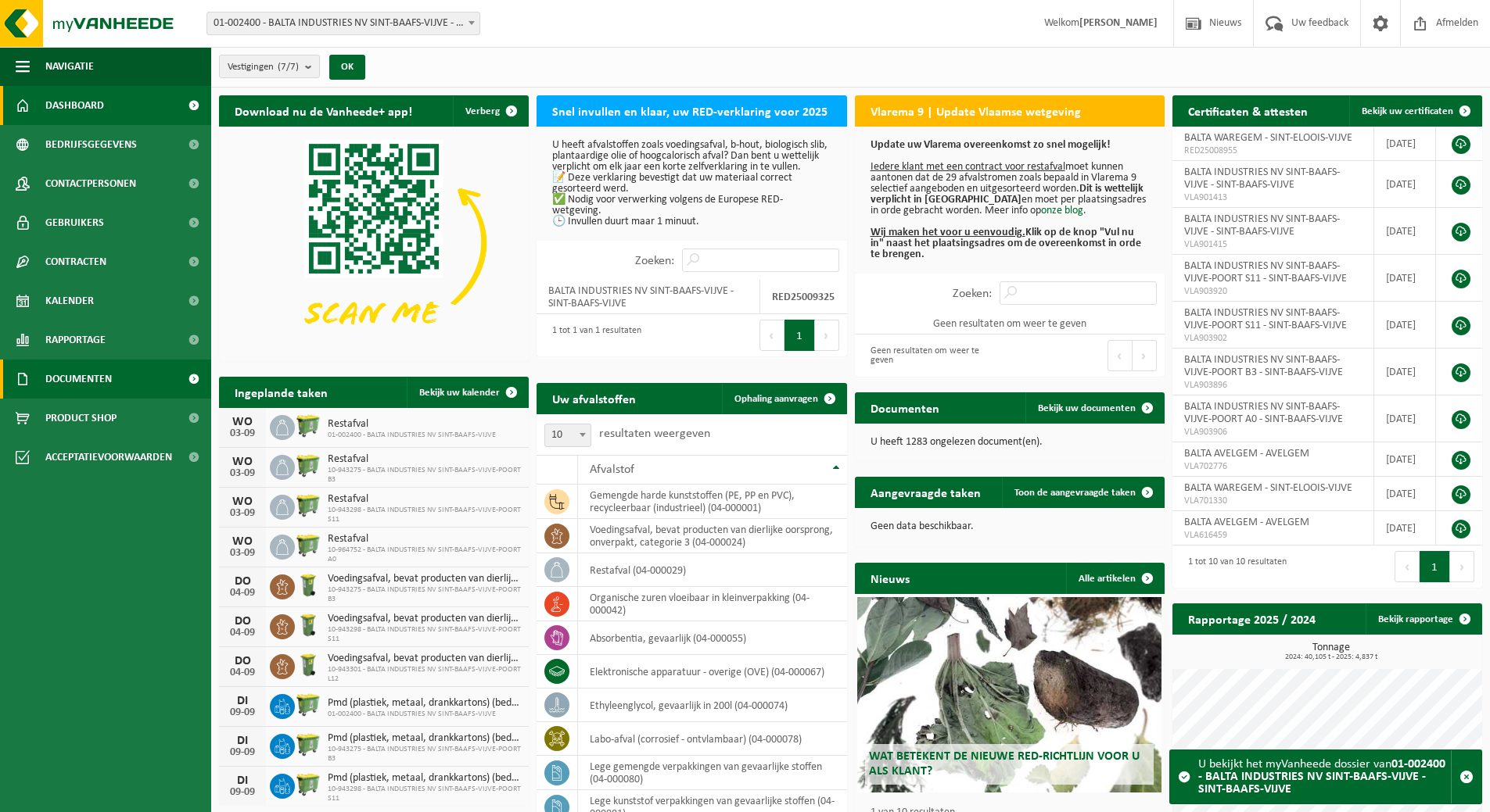
click at [99, 373] on span "Documenten" at bounding box center [78, 379] width 66 height 39
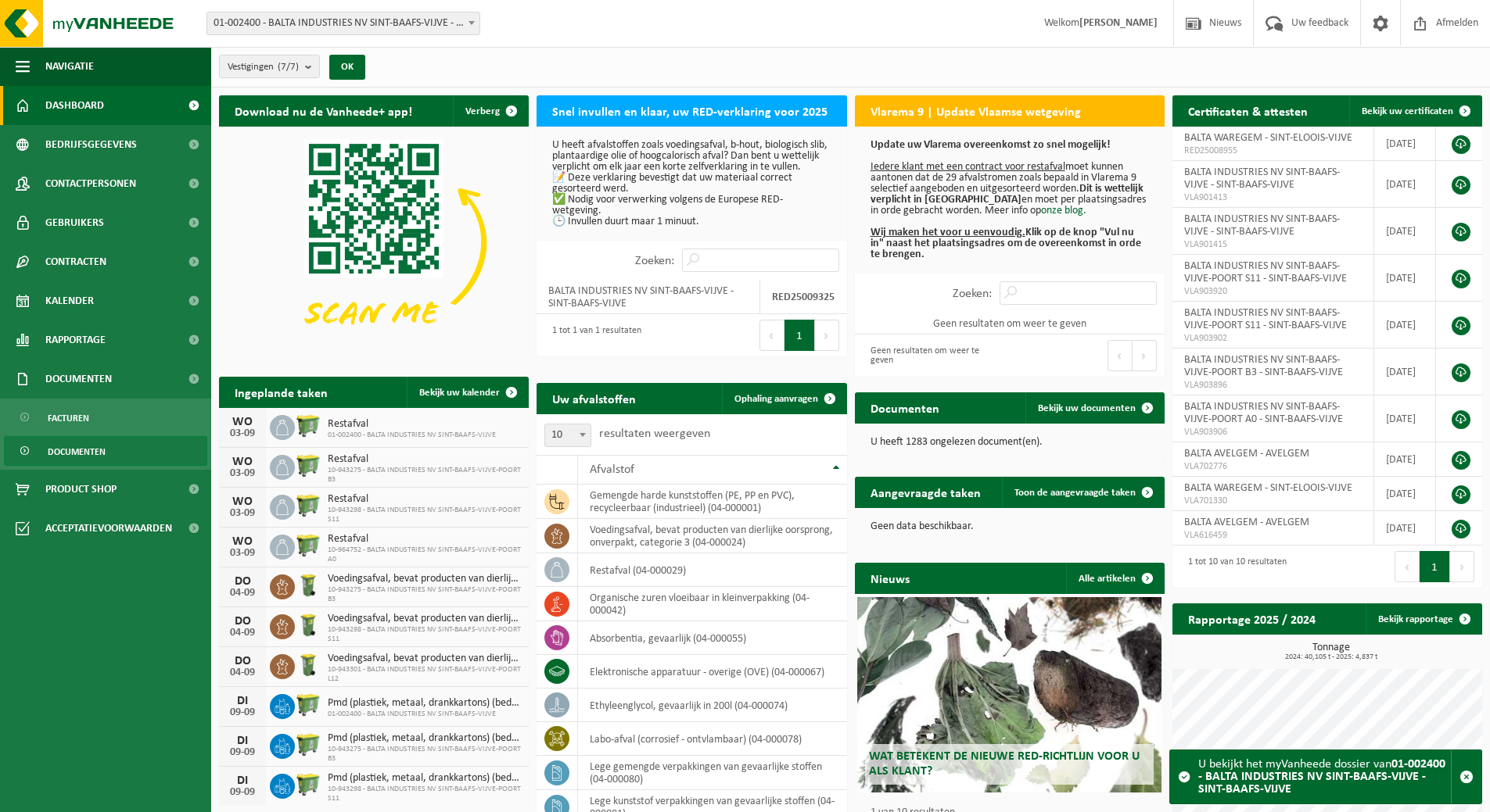
click at [98, 453] on span "Documenten" at bounding box center [77, 451] width 58 height 29
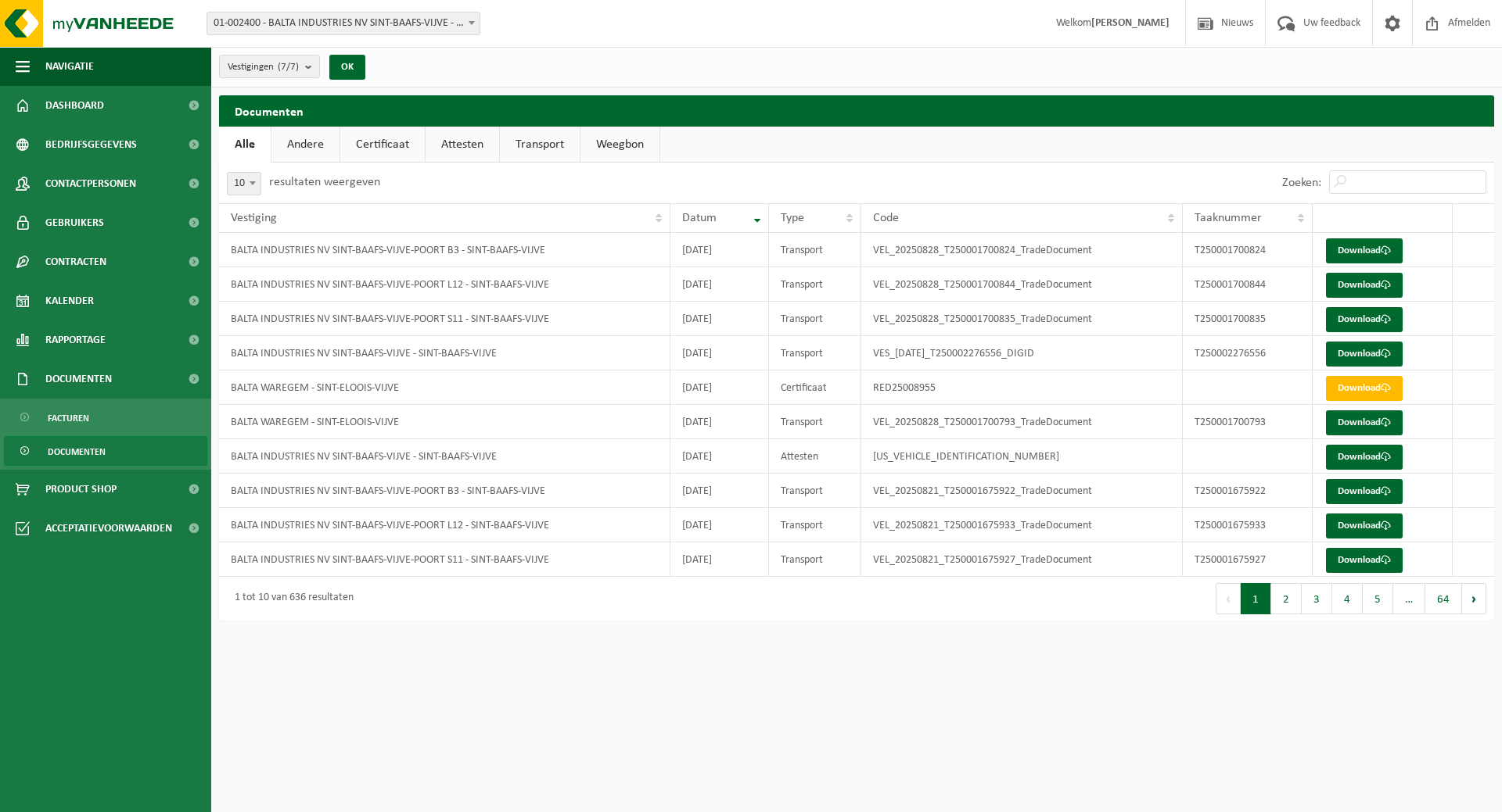
click at [379, 140] on link "Certificaat" at bounding box center [383, 144] width 85 height 36
